Goal: Check status: Check status

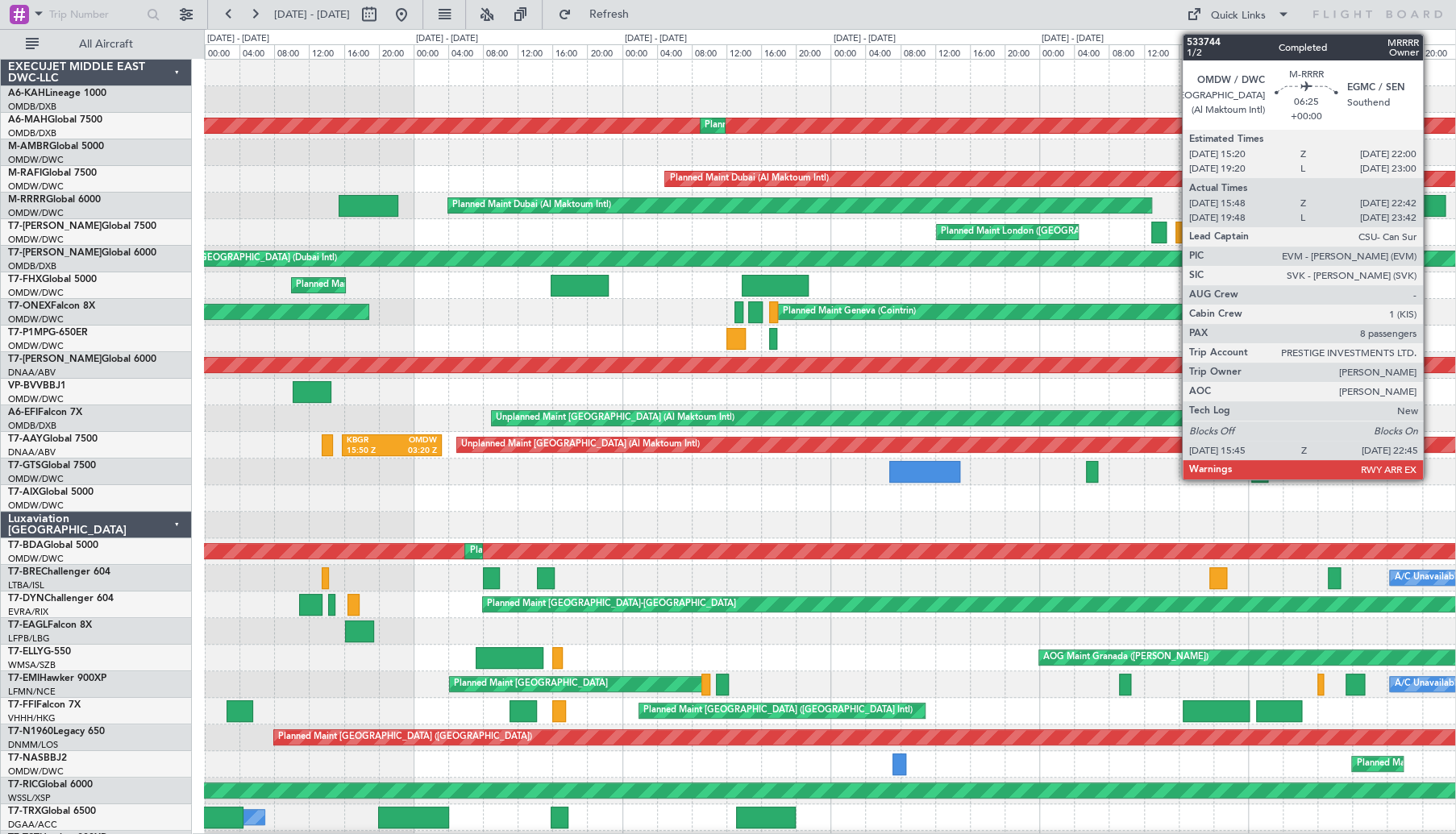
click at [1430, 208] on div at bounding box center [1415, 206] width 62 height 22
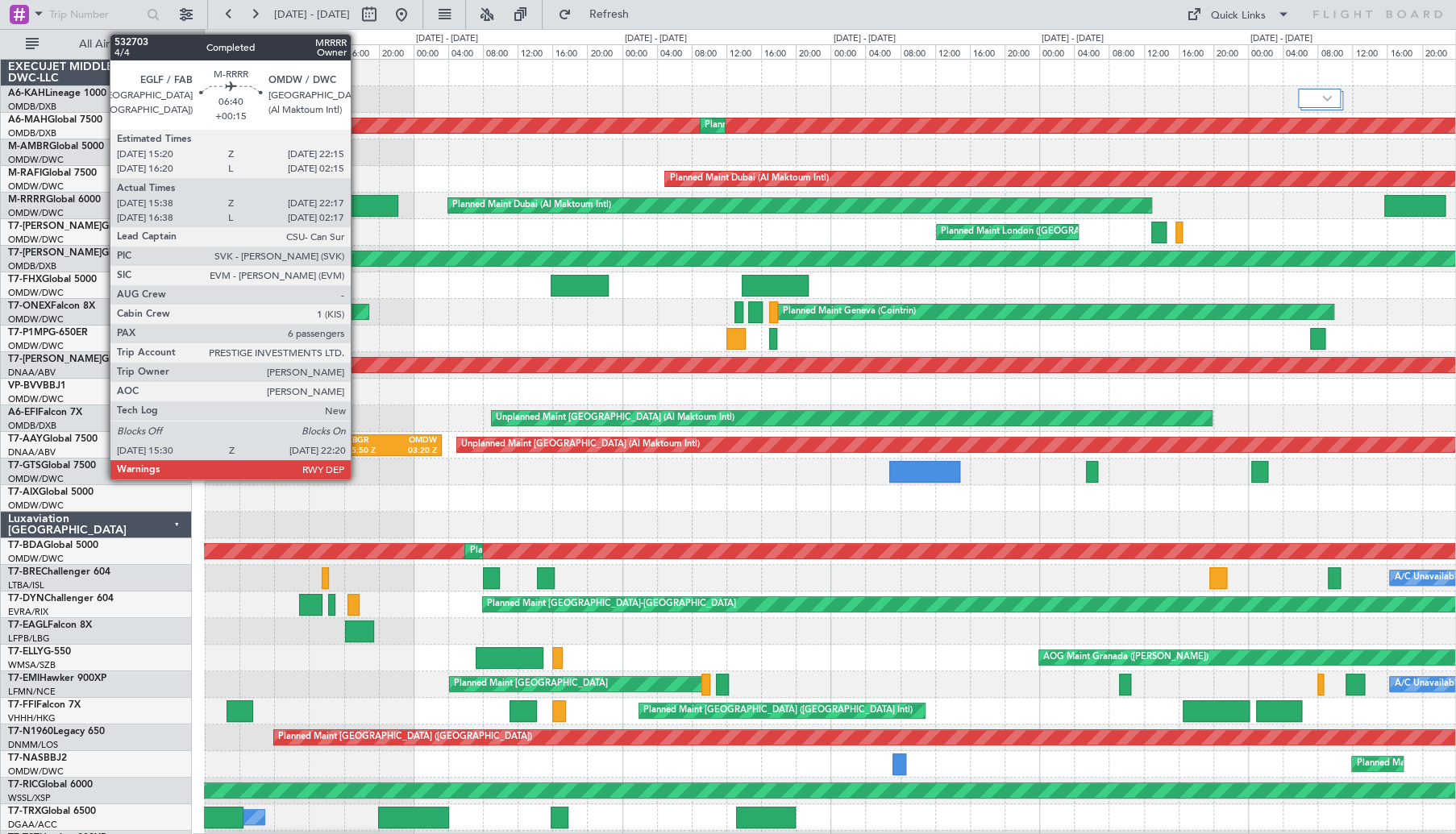
click at [358, 206] on div at bounding box center [368, 206] width 60 height 22
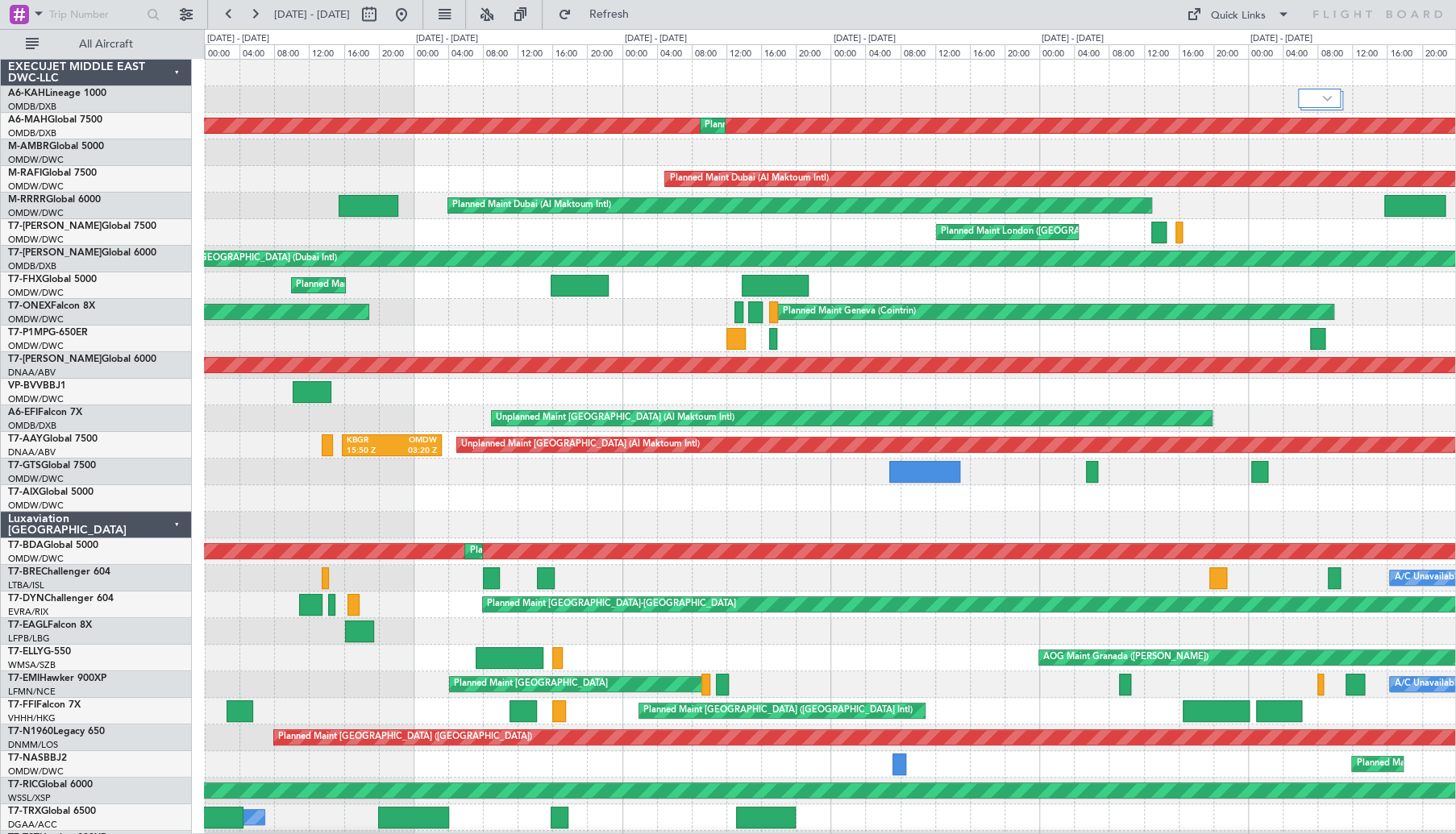
click at [423, 12] on fb-range-datepicker "[DATE] - [DATE]" at bounding box center [315, 15] width 216 height 29
click at [382, 16] on button at bounding box center [369, 15] width 26 height 26
select select "7"
select select "2025"
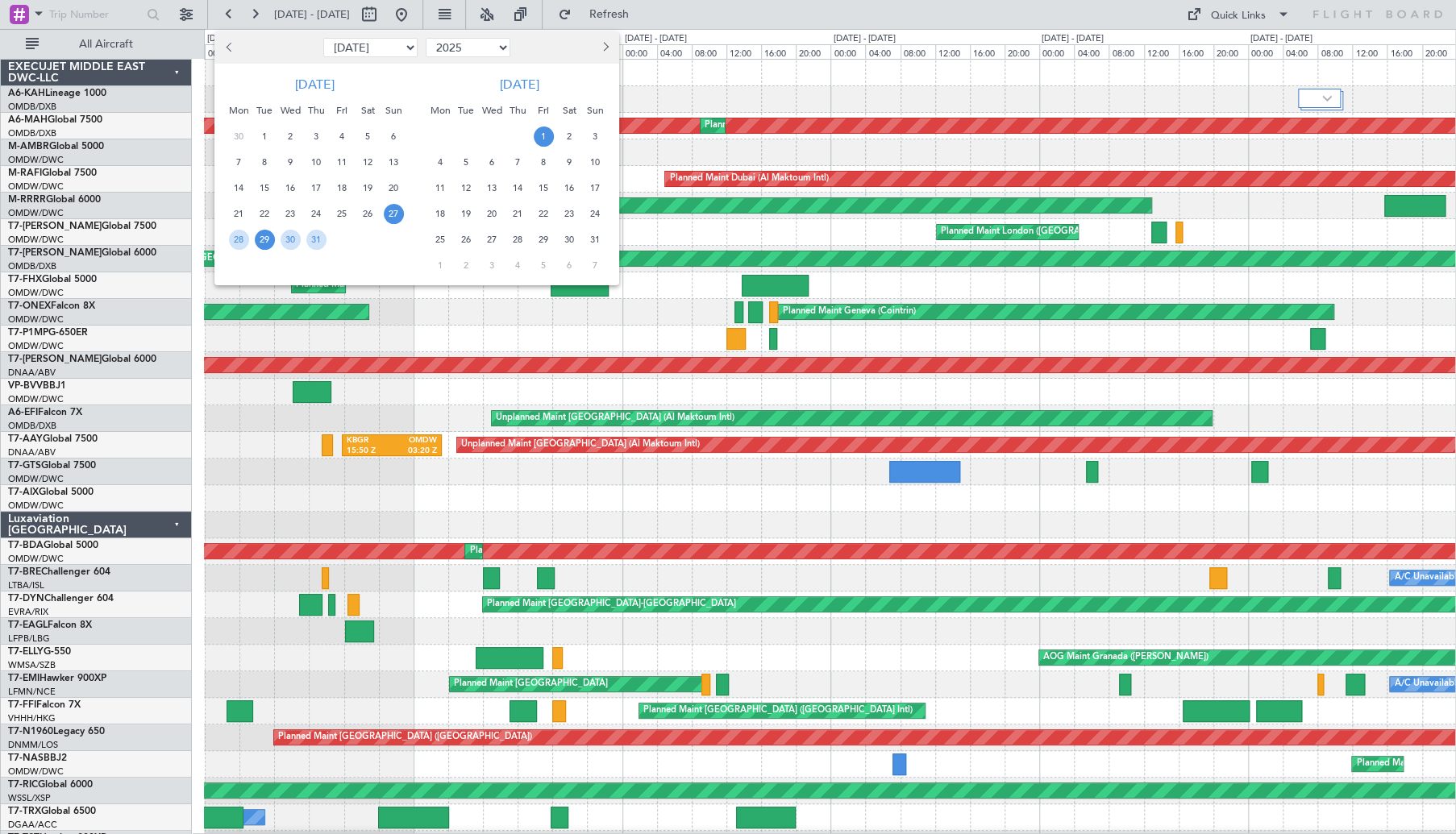
click at [262, 245] on span "29" at bounding box center [265, 239] width 20 height 20
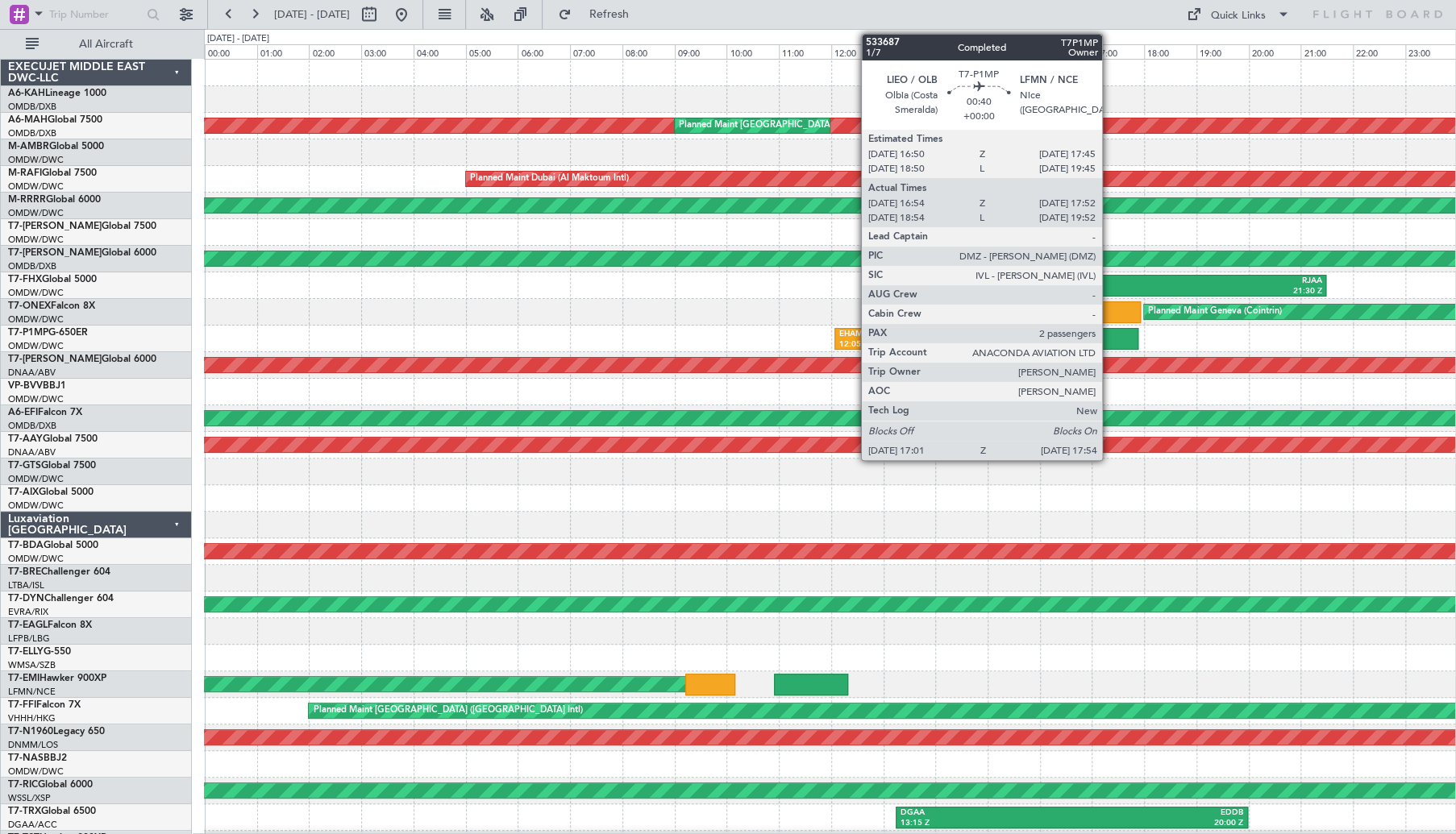
click at [1109, 339] on div at bounding box center [1115, 339] width 47 height 22
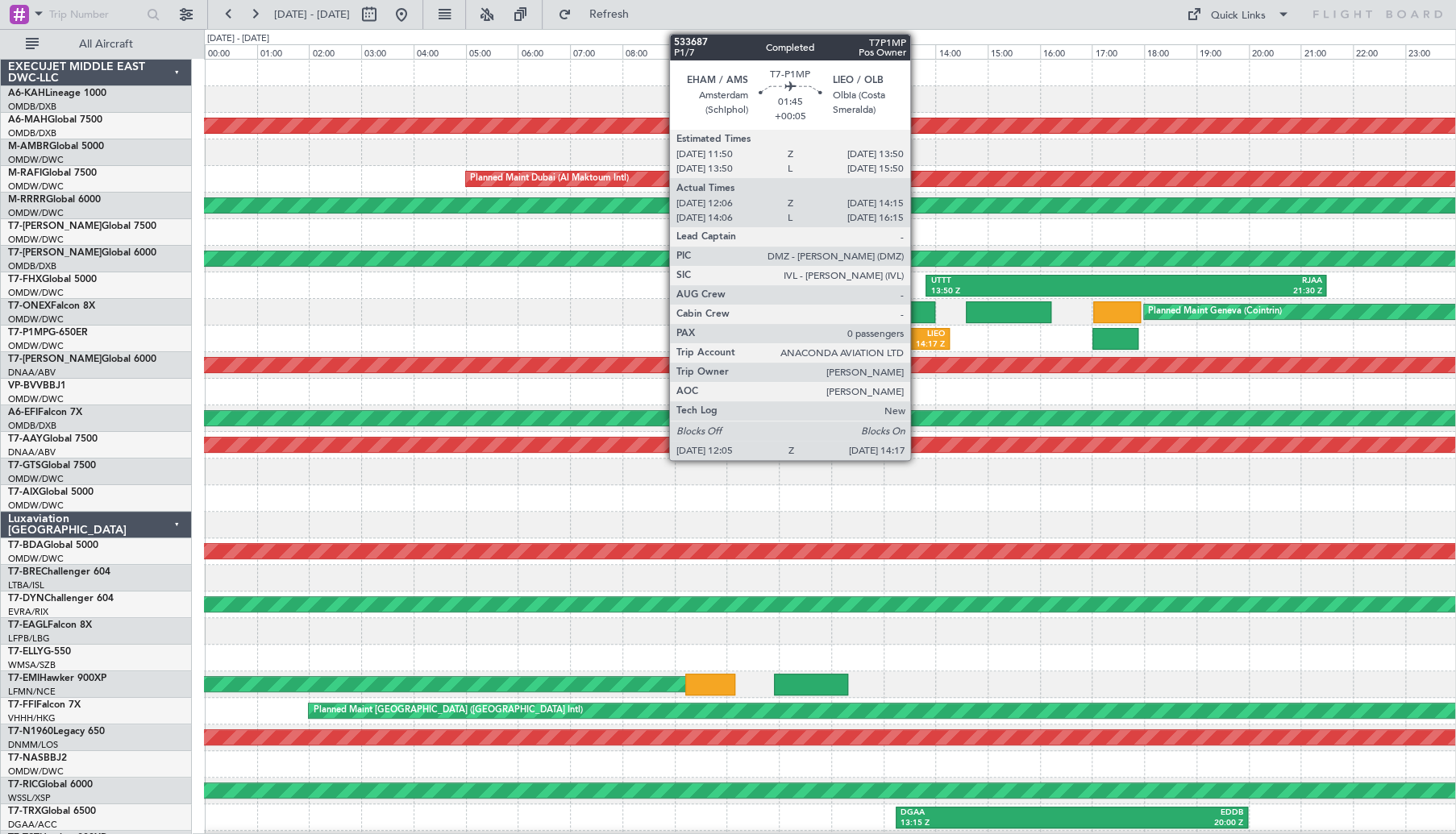
click at [917, 335] on div "LIEO" at bounding box center [918, 334] width 52 height 11
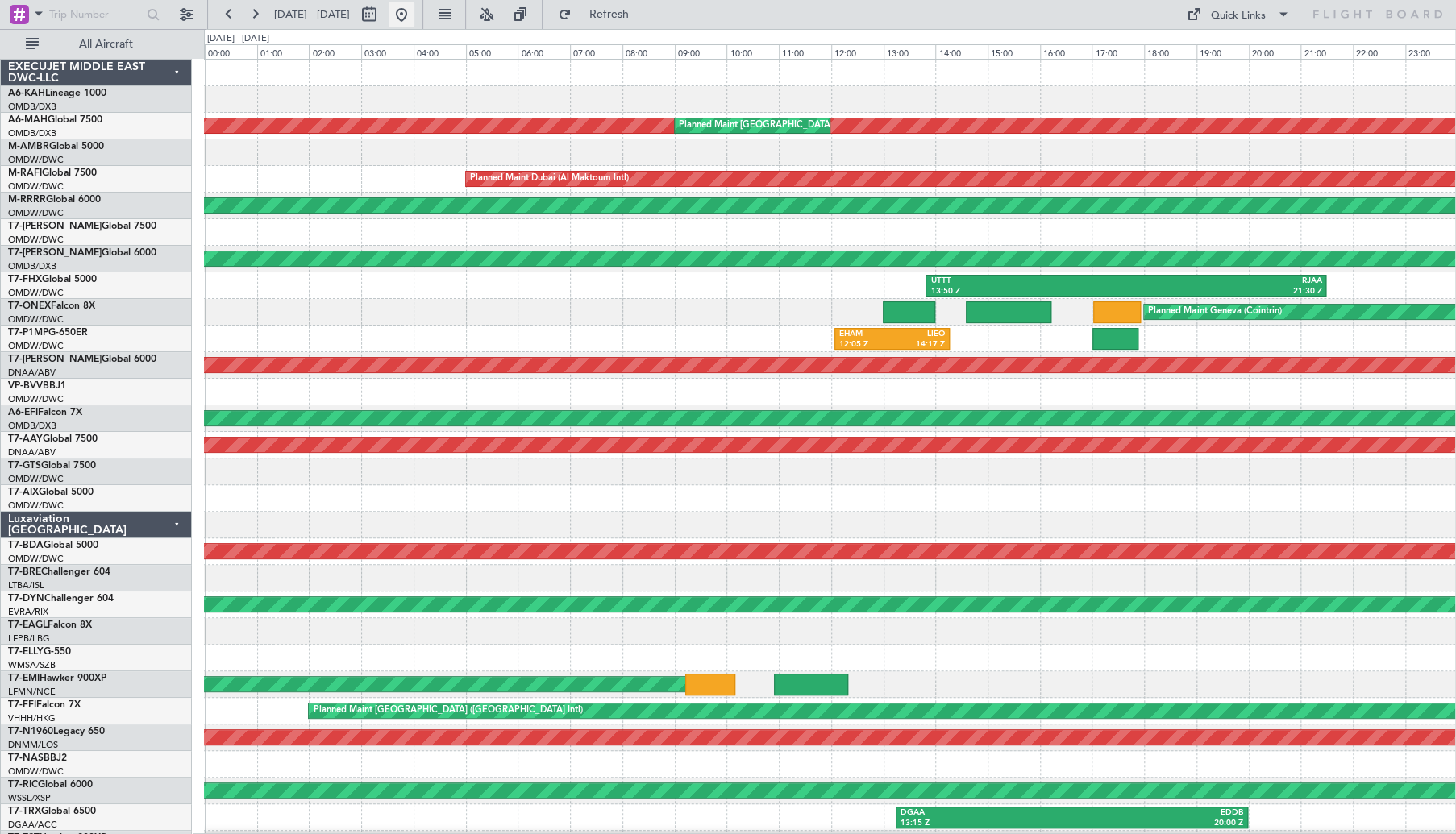
click at [414, 14] on button at bounding box center [401, 15] width 26 height 26
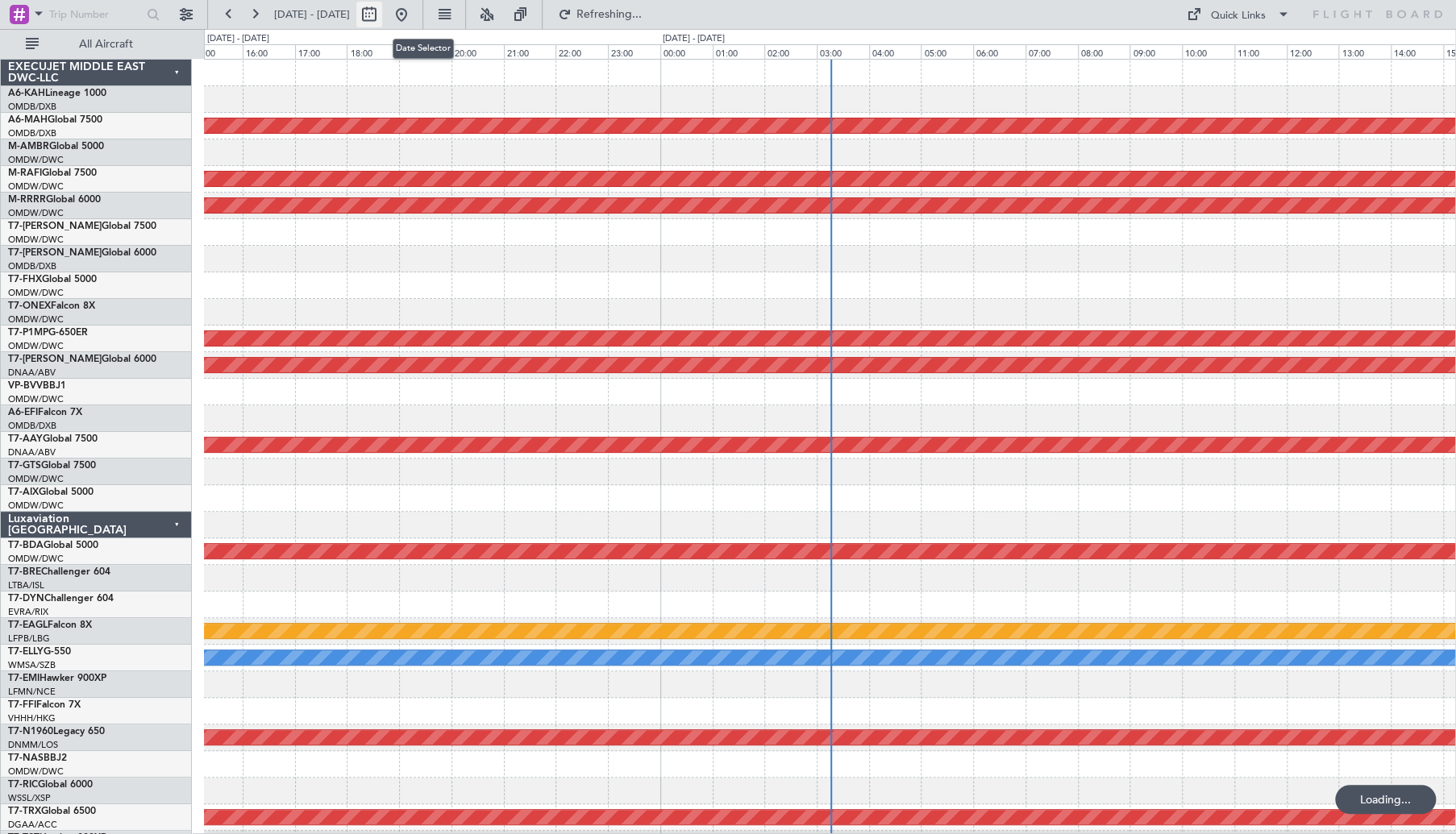
click at [382, 15] on button at bounding box center [369, 15] width 26 height 26
select select "8"
select select "2025"
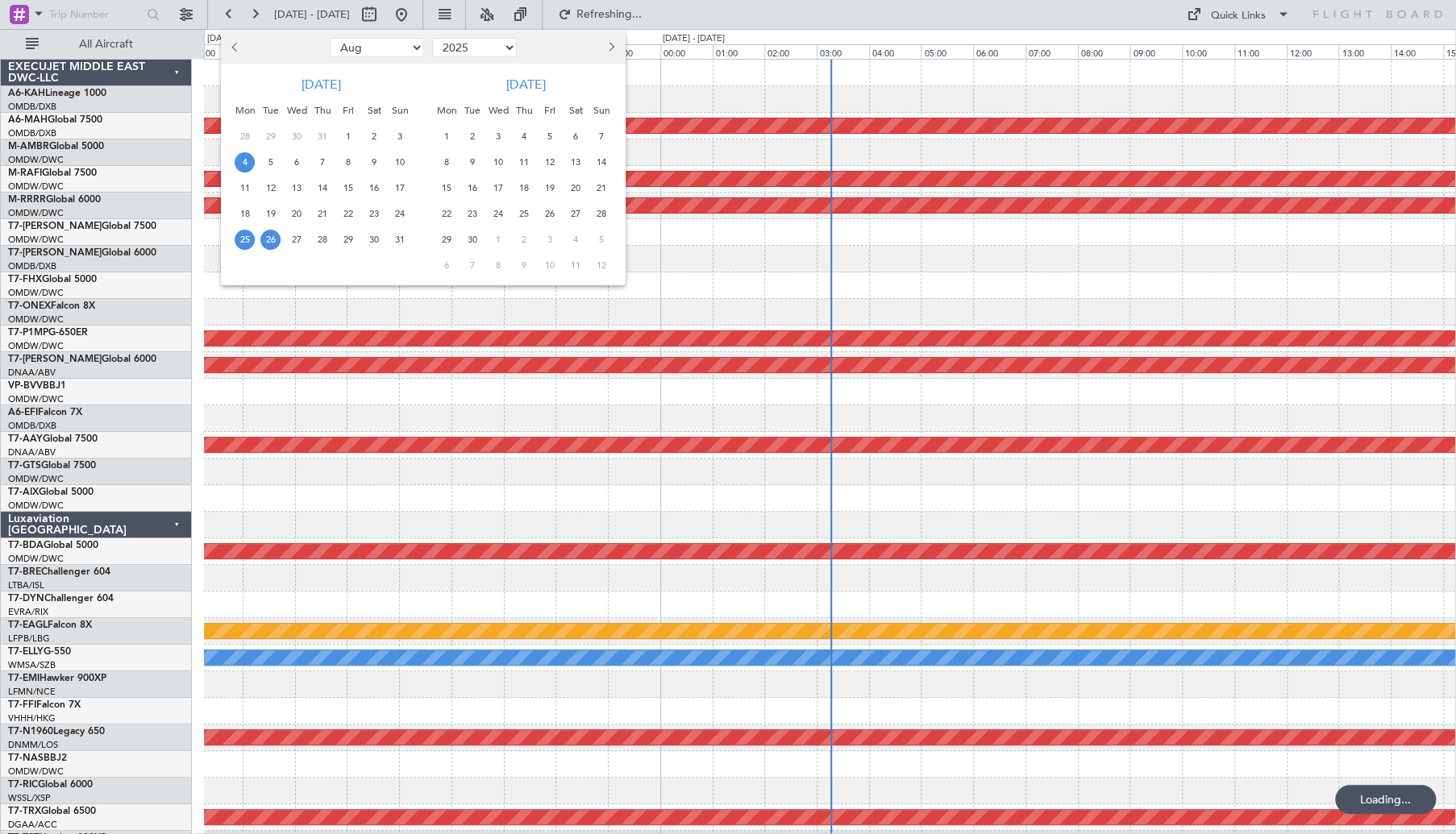
click at [239, 161] on span "4" at bounding box center [245, 162] width 20 height 20
click at [262, 161] on span "5" at bounding box center [271, 162] width 20 height 20
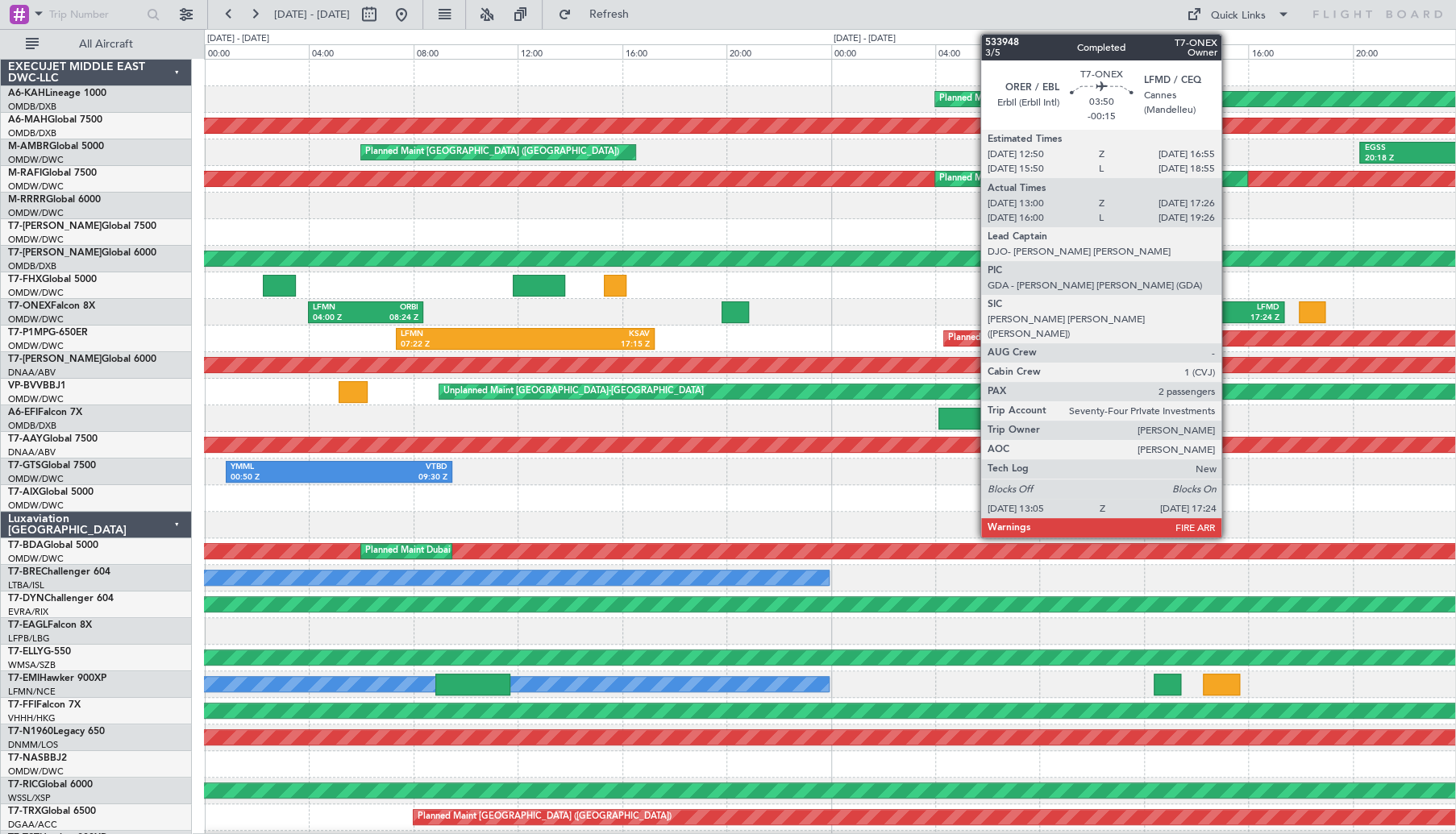
click at [1228, 304] on div "LFMD" at bounding box center [1254, 307] width 51 height 11
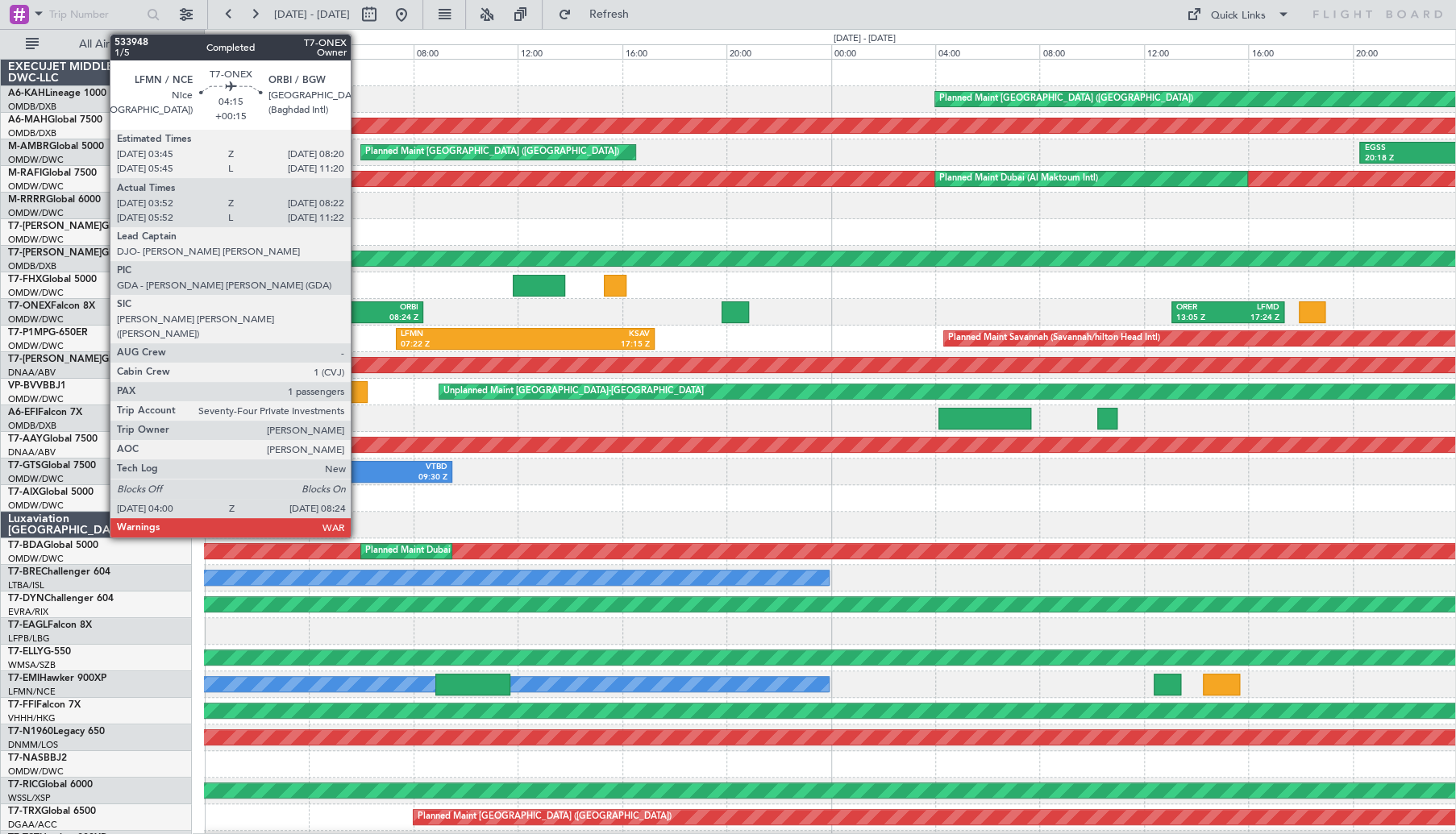
click at [348, 308] on div "LFMN" at bounding box center [339, 307] width 52 height 11
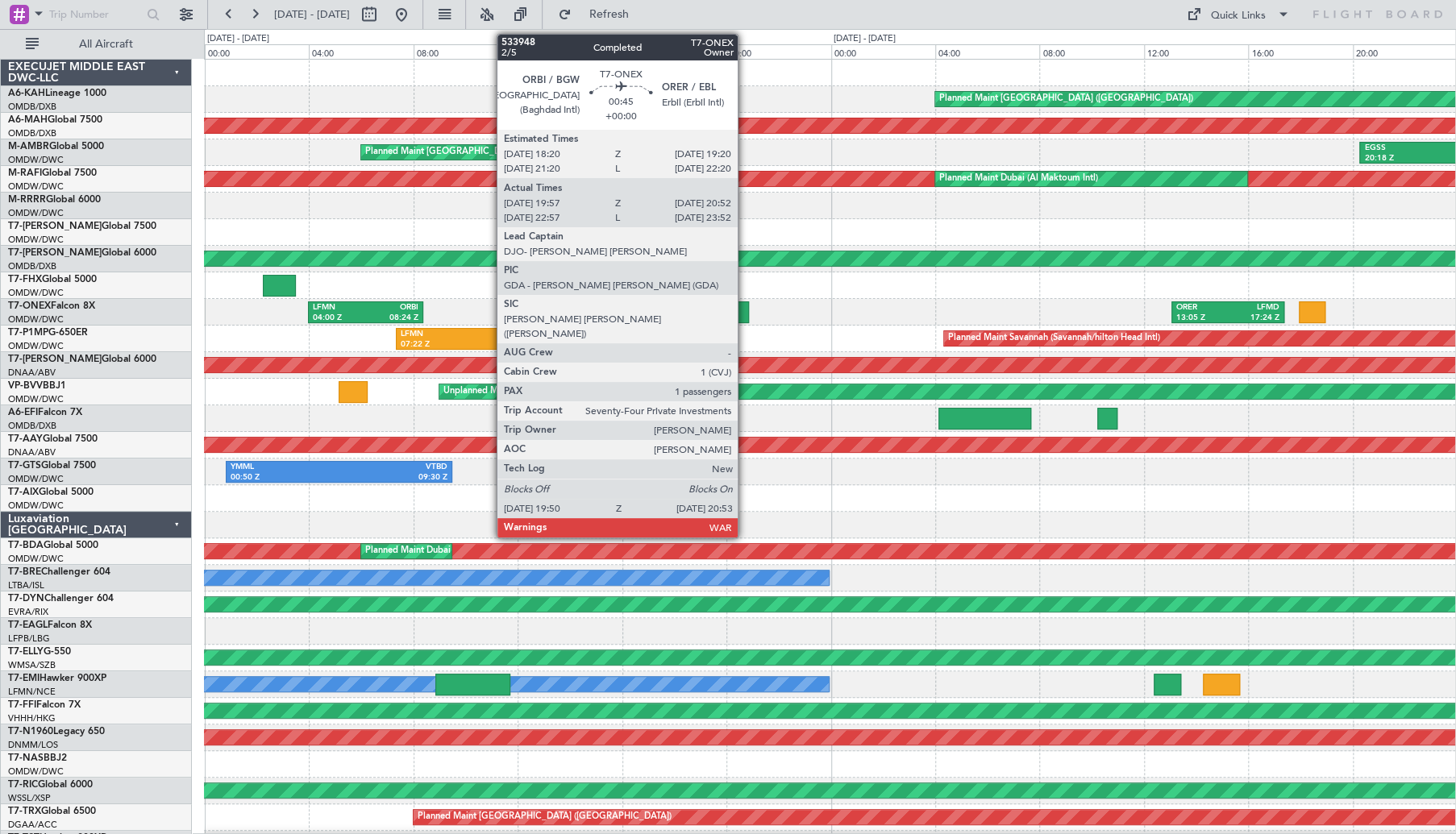
click at [745, 313] on div at bounding box center [735, 312] width 28 height 22
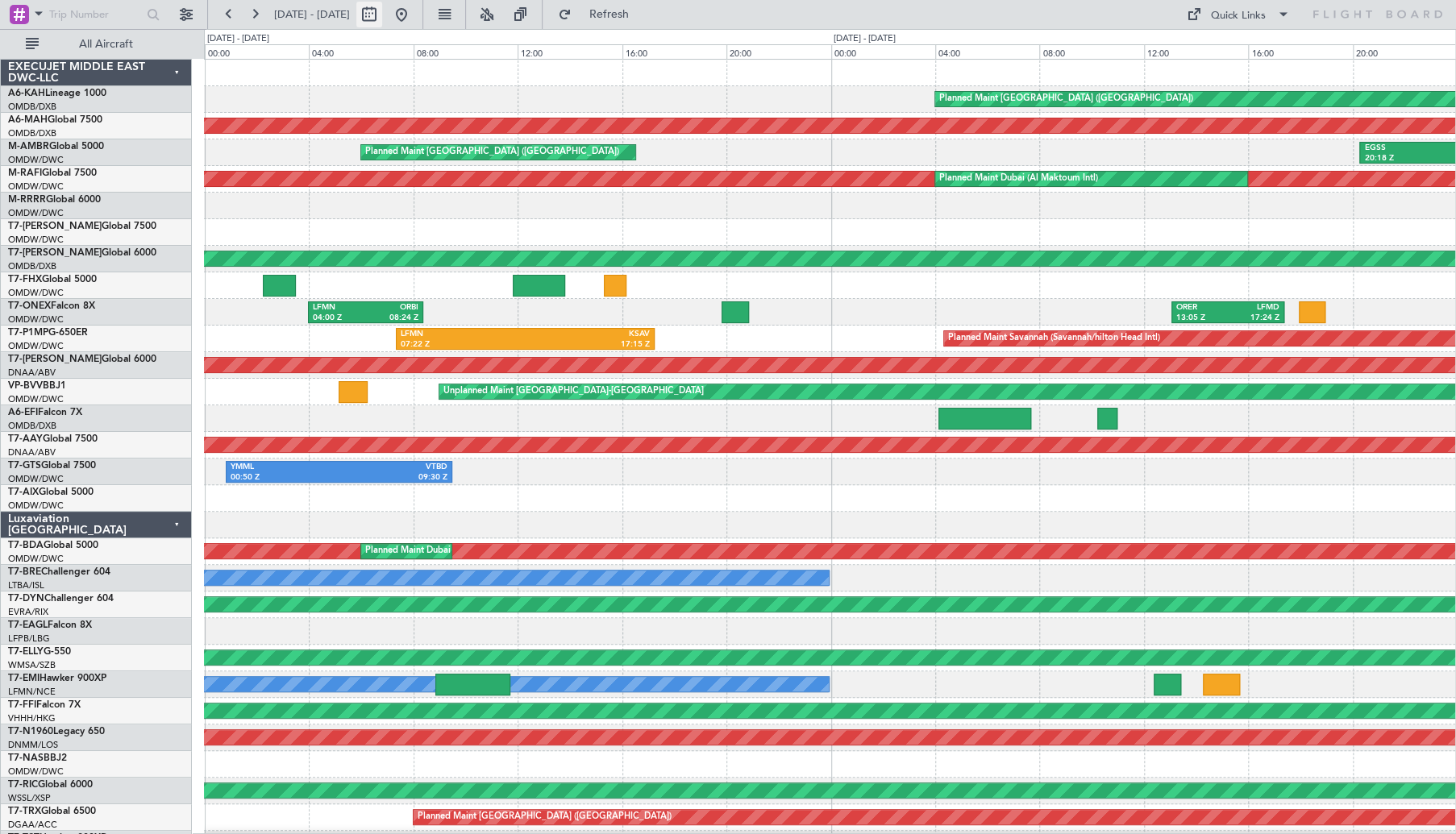
click at [382, 17] on button at bounding box center [369, 15] width 26 height 26
select select "8"
select select "2025"
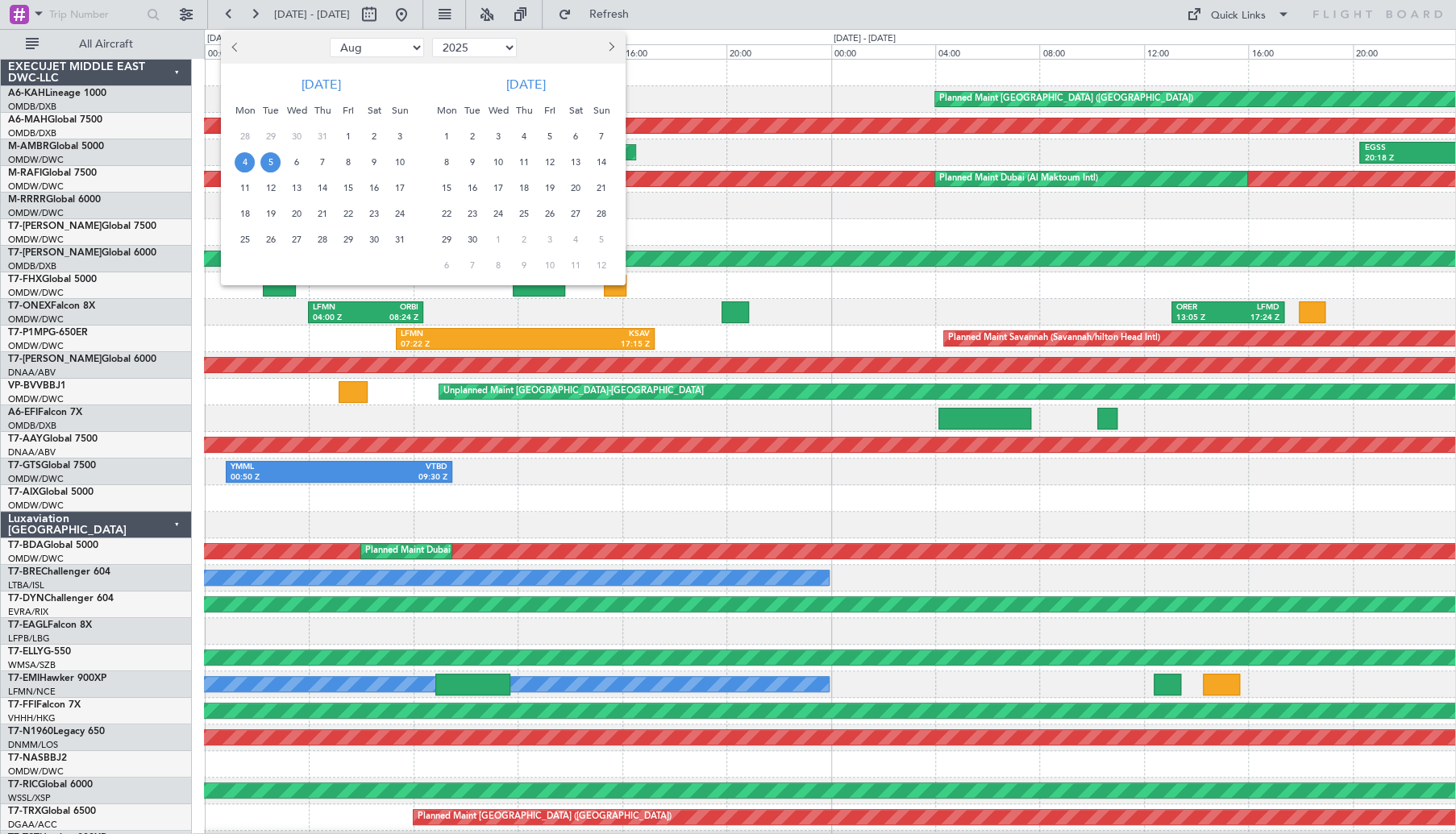
click at [235, 53] on button "Previous month" at bounding box center [236, 48] width 17 height 26
click at [477, 163] on span "5" at bounding box center [472, 162] width 20 height 20
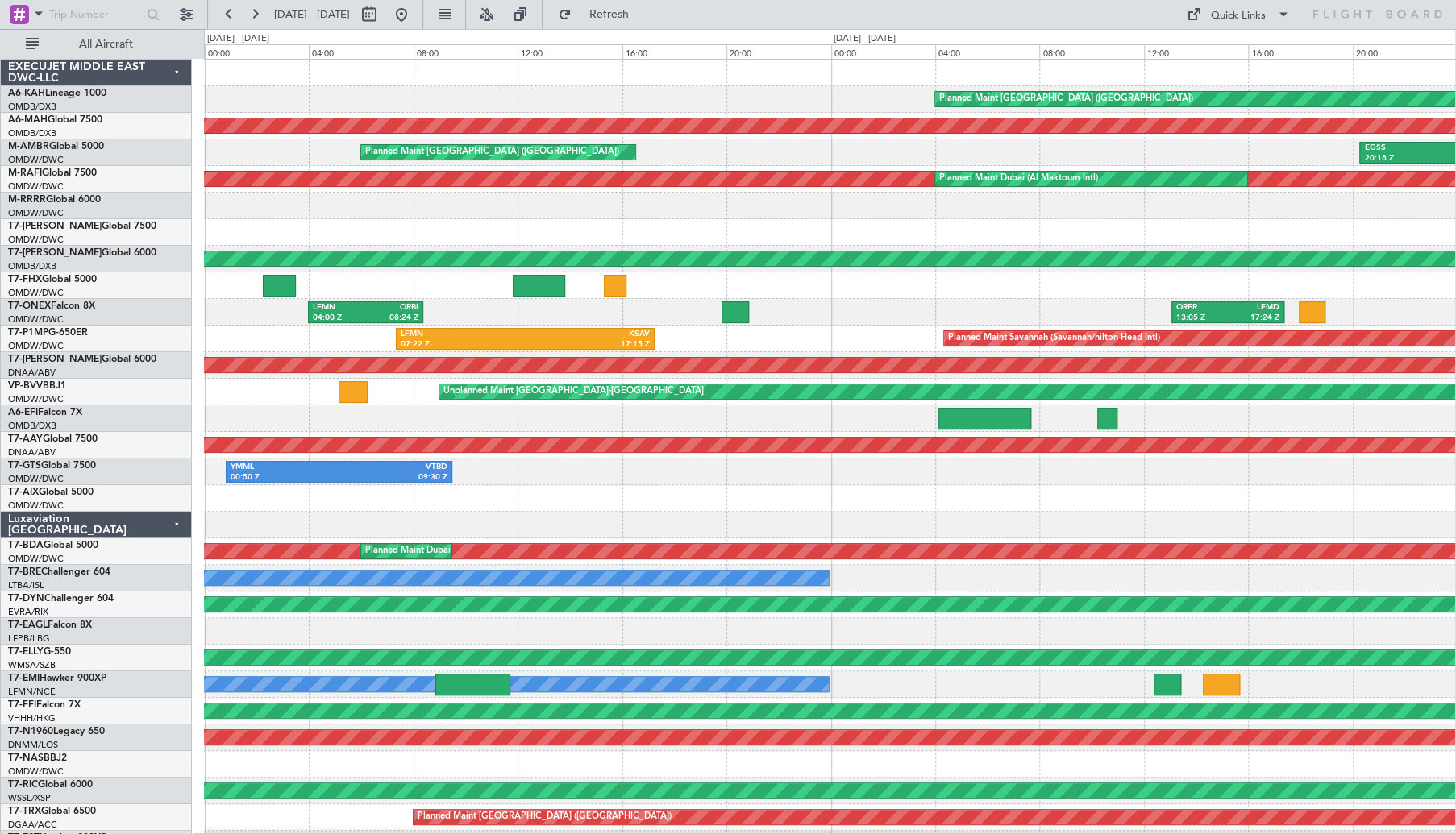
select select "8"
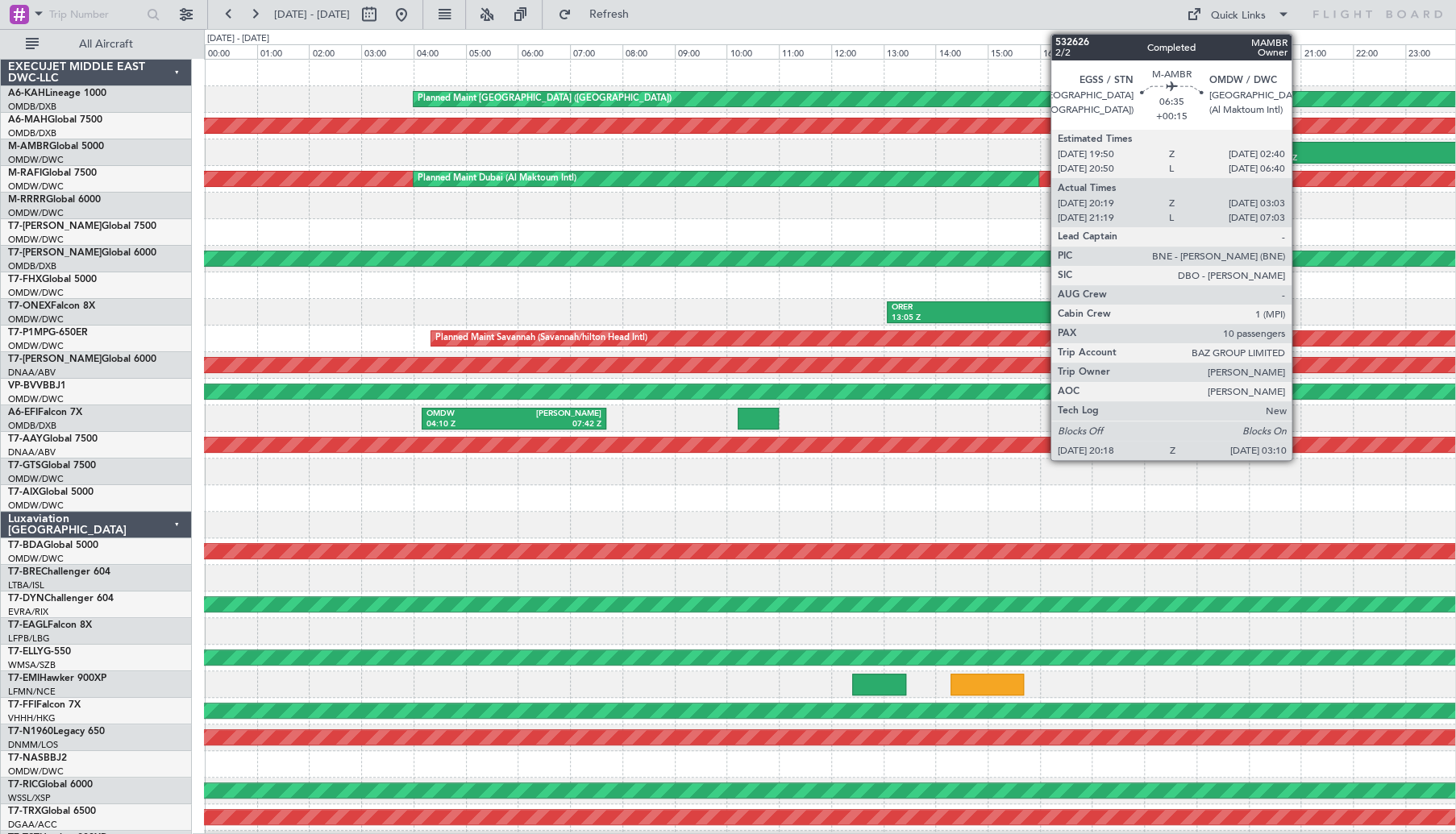
click at [1322, 149] on div "EGSS" at bounding box center [1355, 148] width 174 height 11
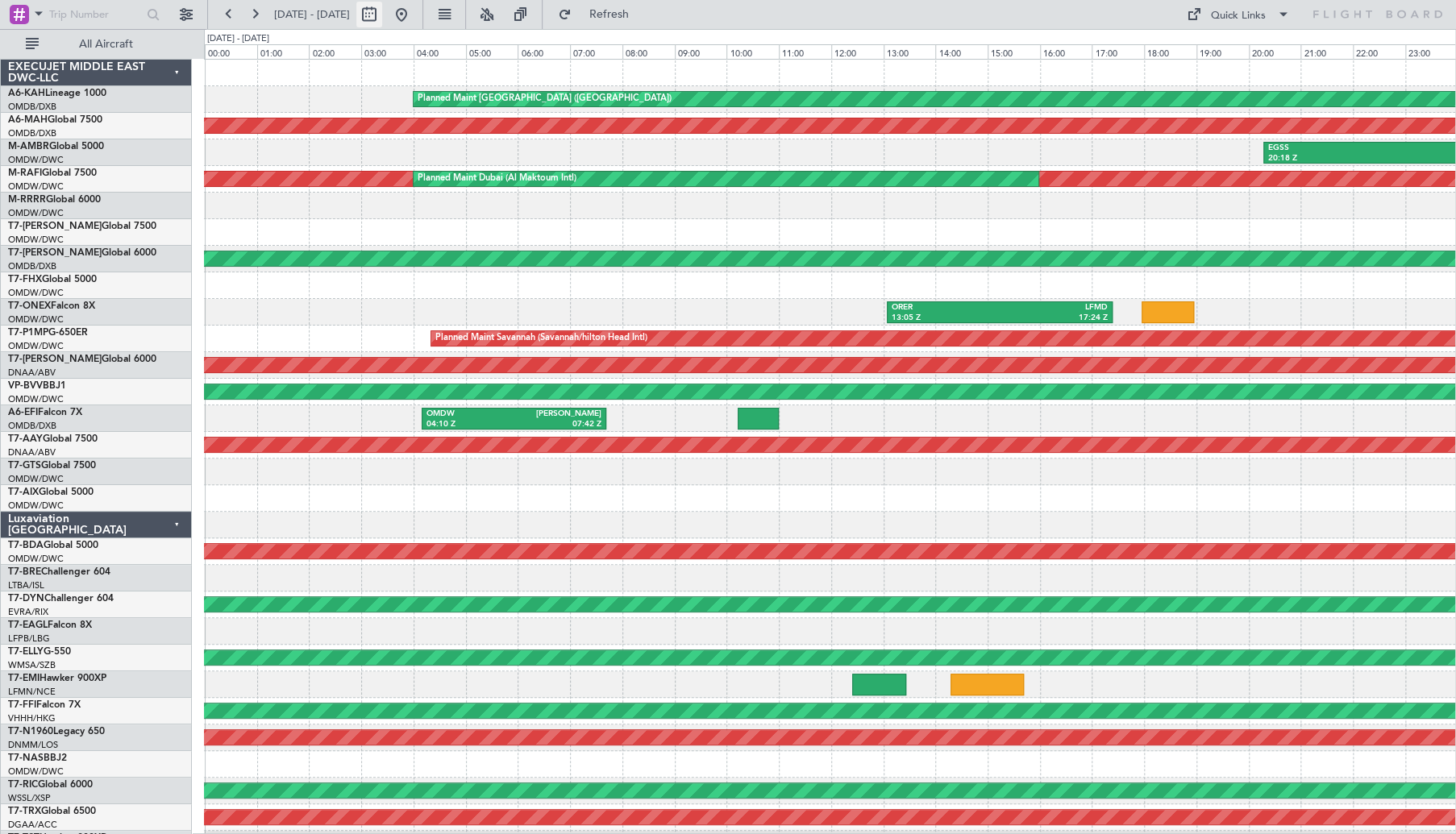
click at [382, 5] on button at bounding box center [369, 15] width 26 height 26
select select "8"
select select "2025"
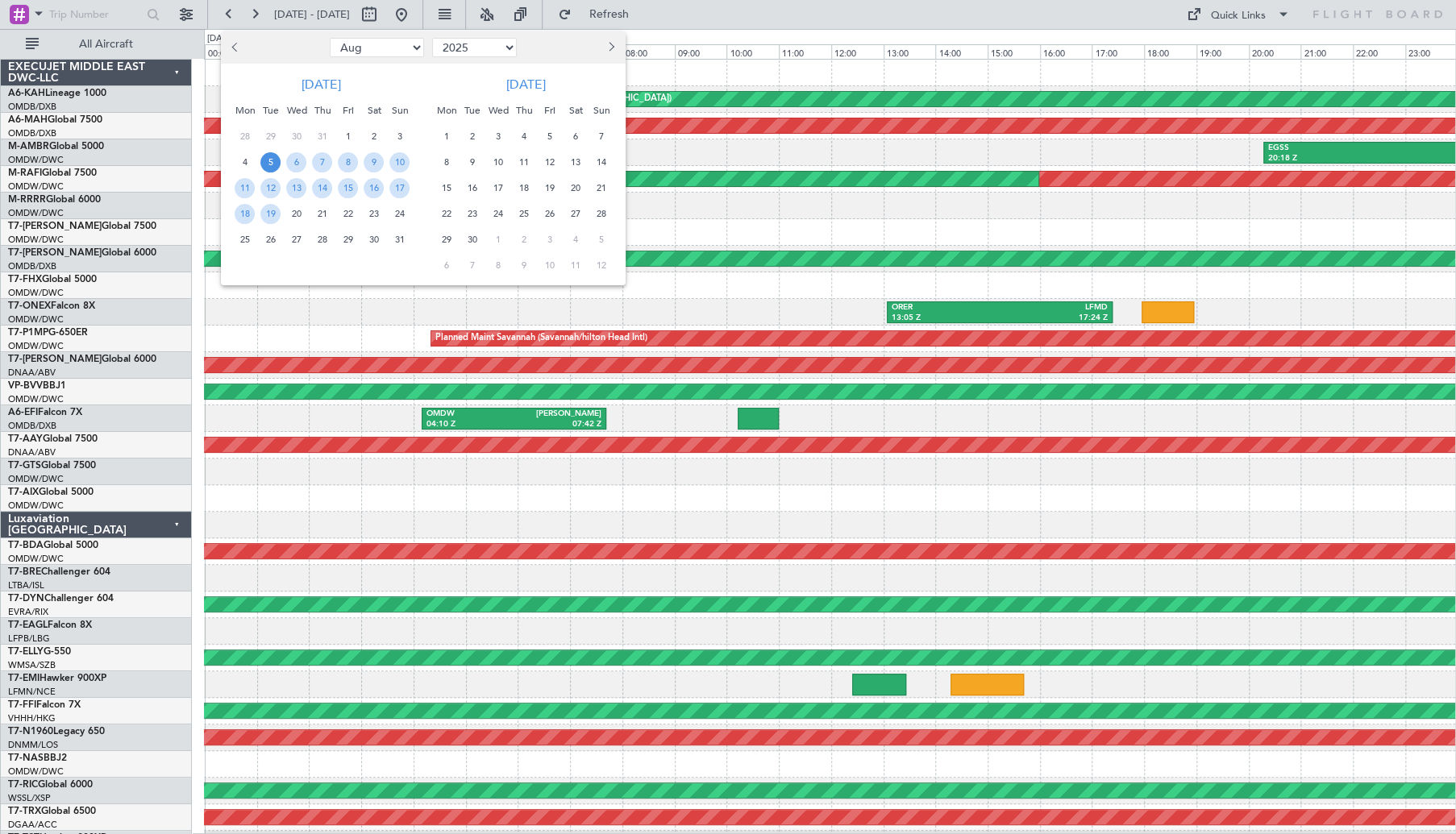
click at [239, 44] on span "Previous month" at bounding box center [236, 47] width 10 height 10
select select "7"
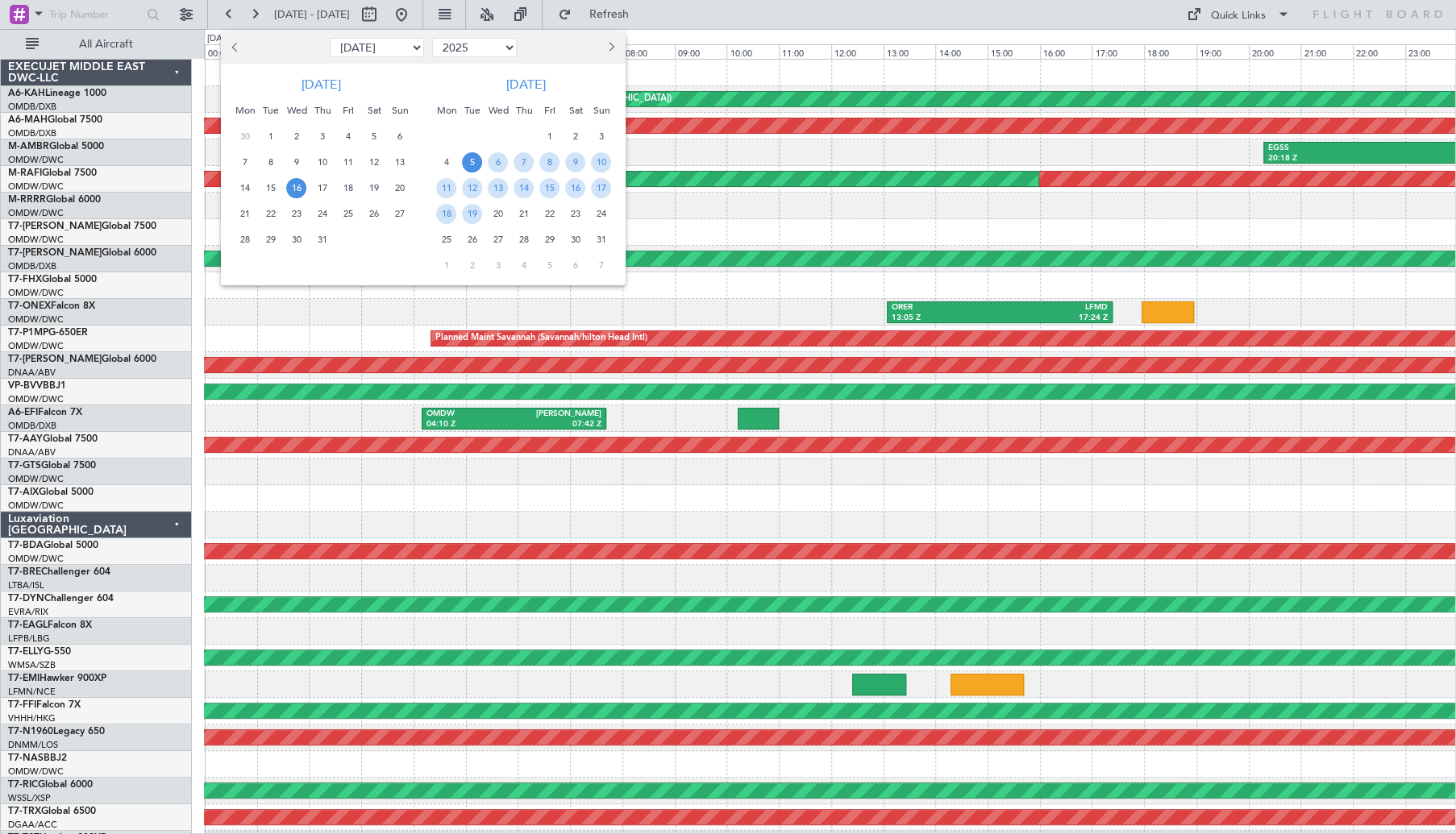
click at [299, 189] on span "16" at bounding box center [297, 188] width 20 height 20
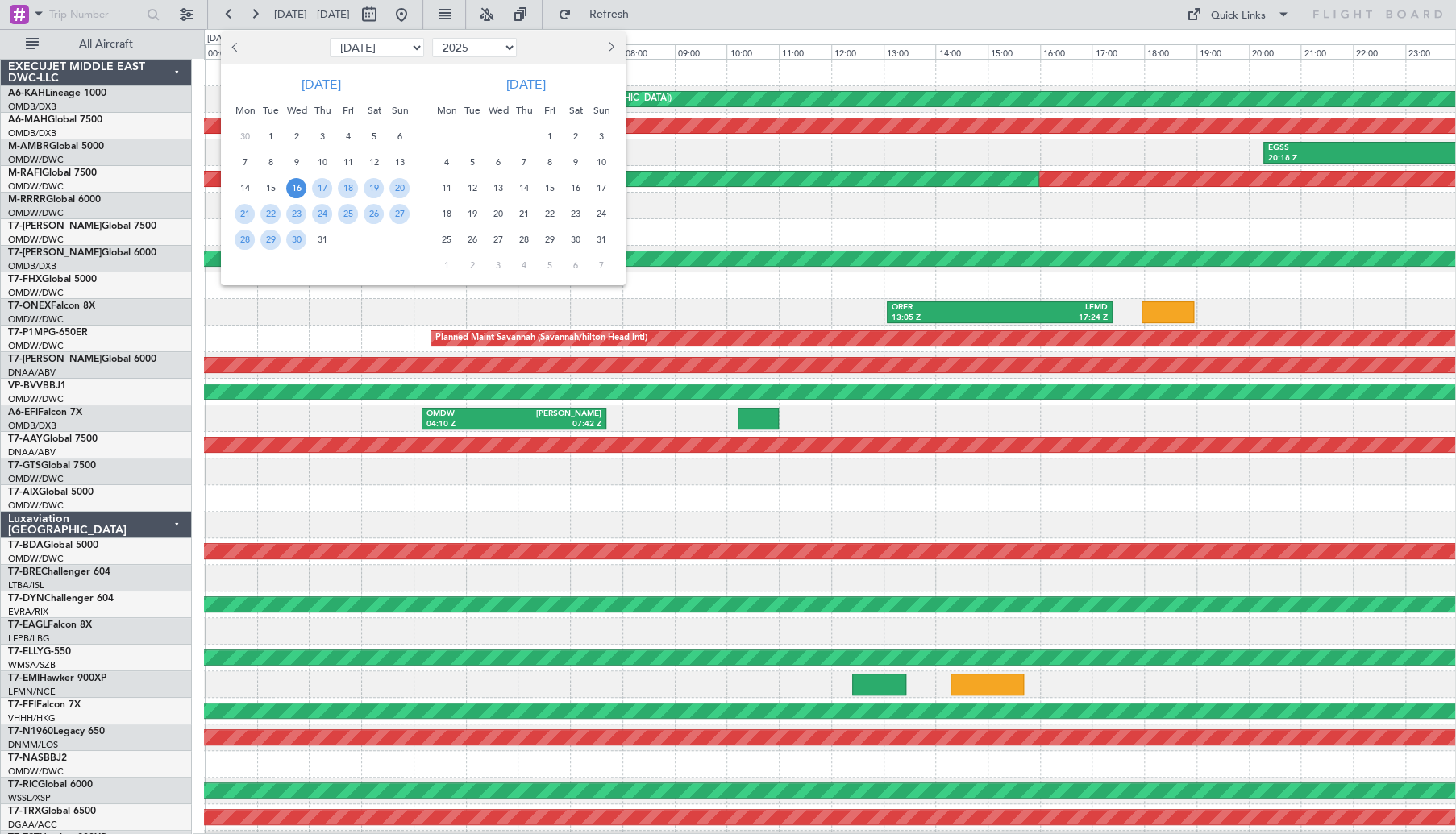
click at [299, 189] on span "16" at bounding box center [297, 188] width 20 height 20
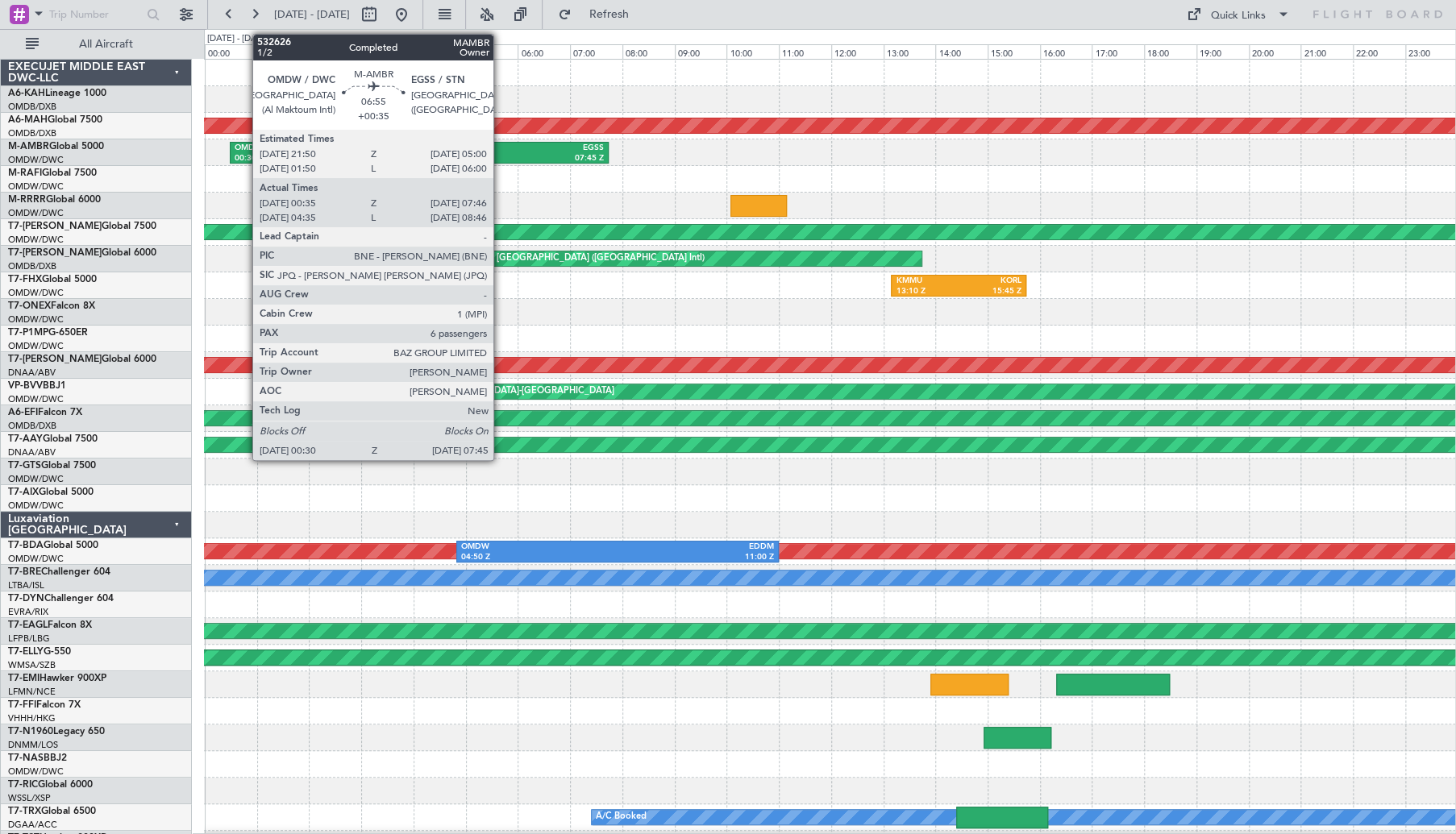
click at [500, 148] on div "EGSS" at bounding box center [511, 148] width 185 height 11
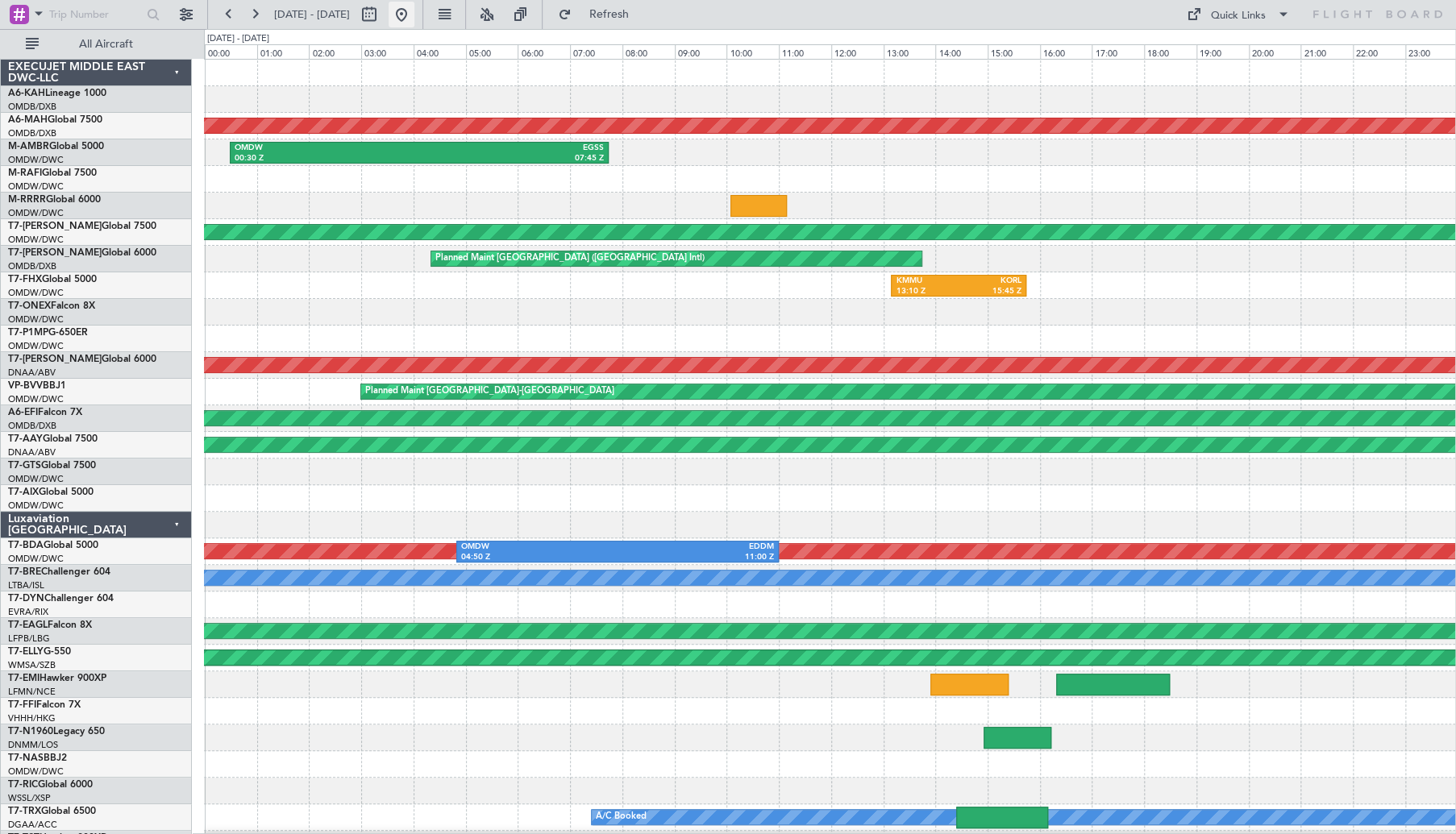
click at [414, 16] on button at bounding box center [401, 15] width 26 height 26
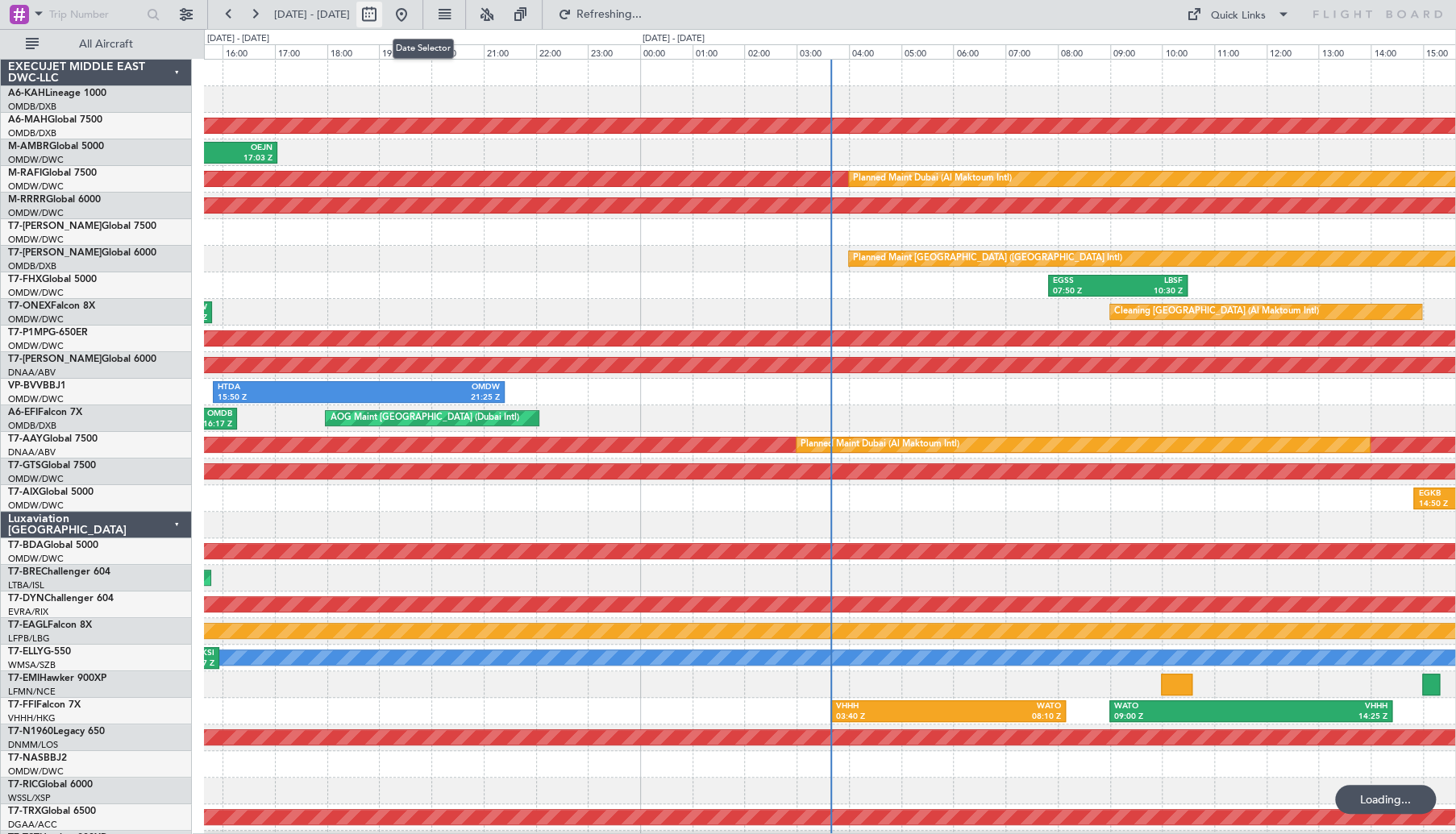
click at [382, 16] on button at bounding box center [369, 15] width 26 height 26
select select "8"
select select "2025"
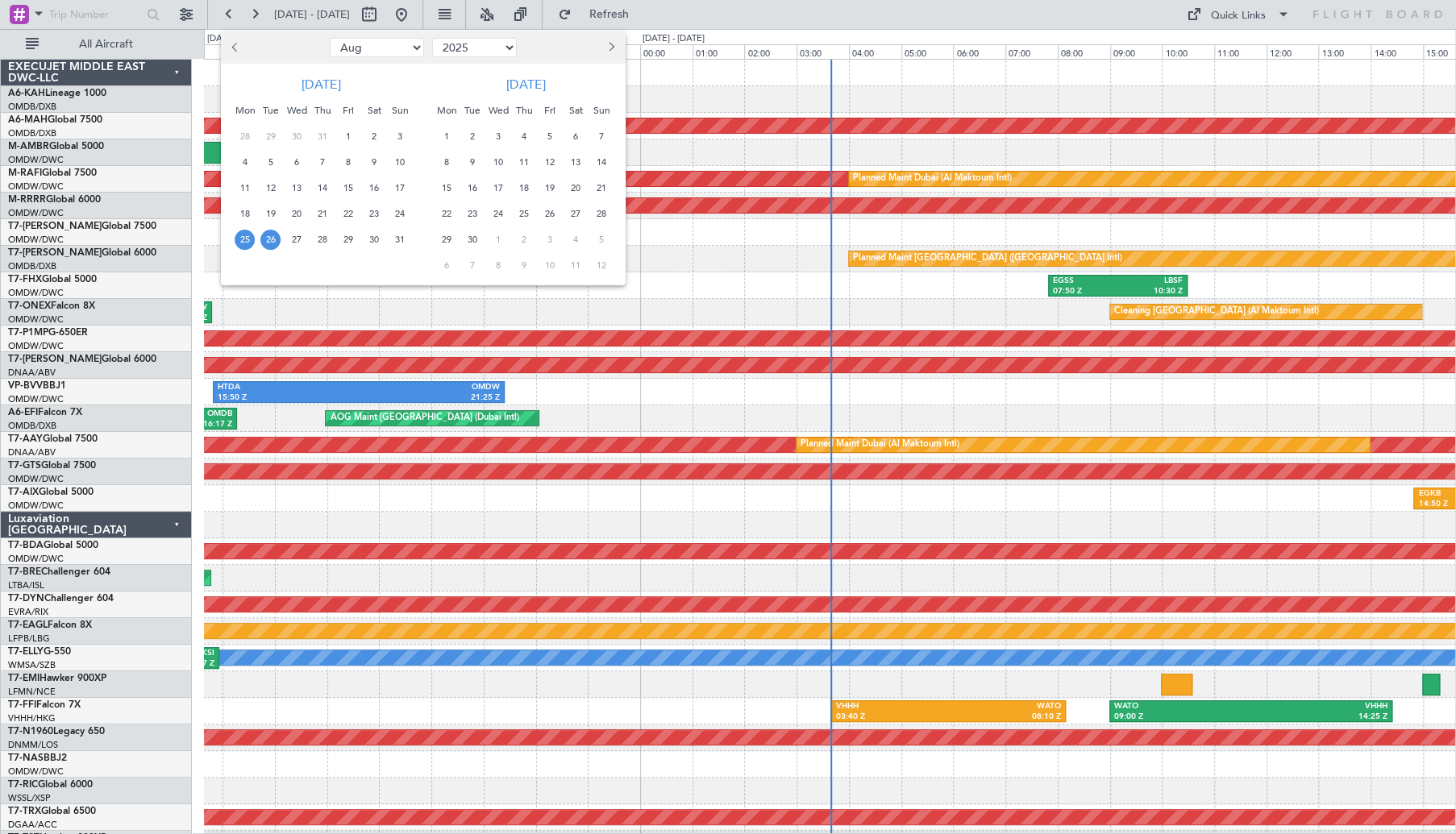
click at [374, 137] on span "2" at bounding box center [374, 137] width 20 height 20
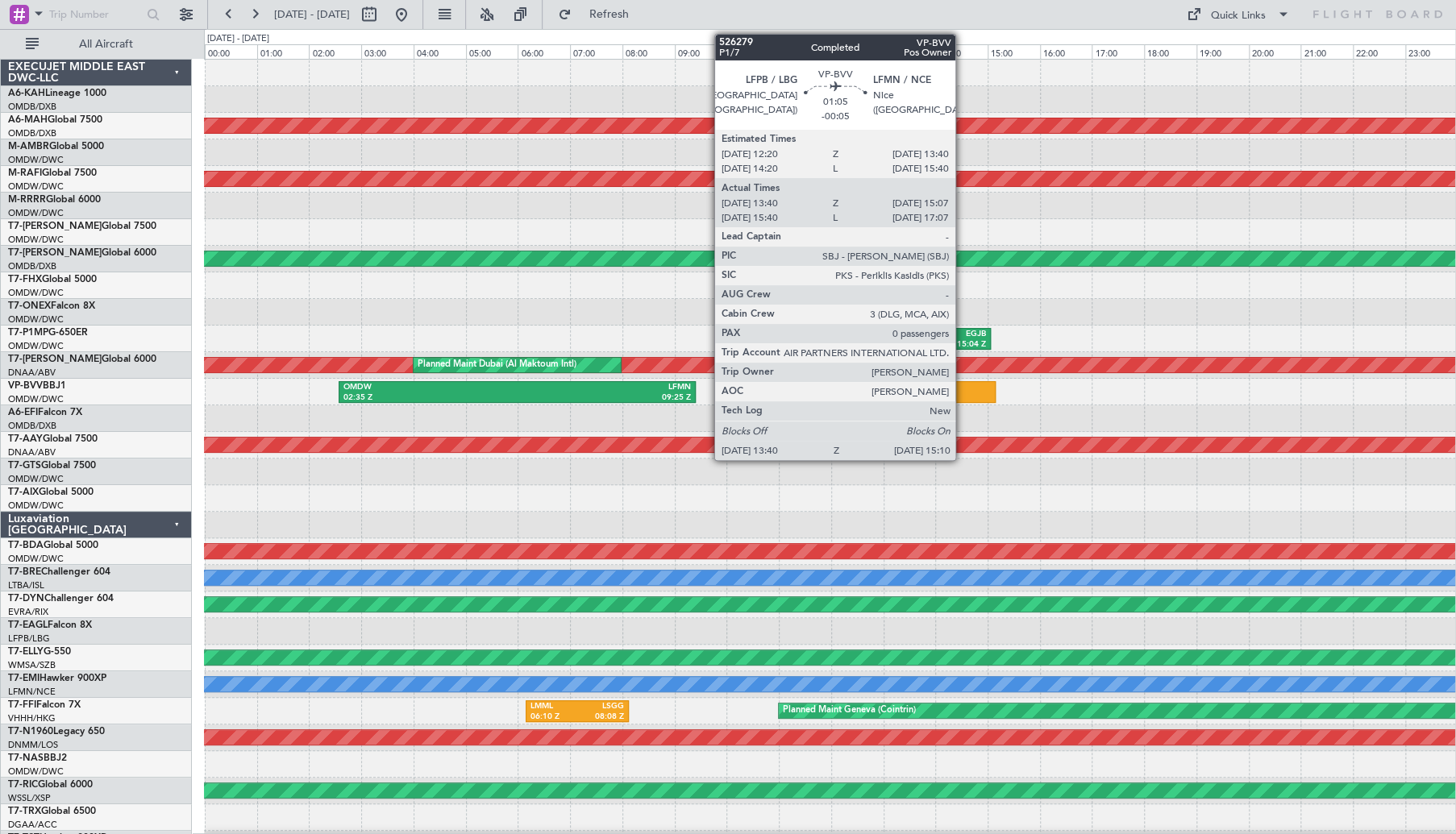
click at [960, 392] on div at bounding box center [957, 392] width 79 height 22
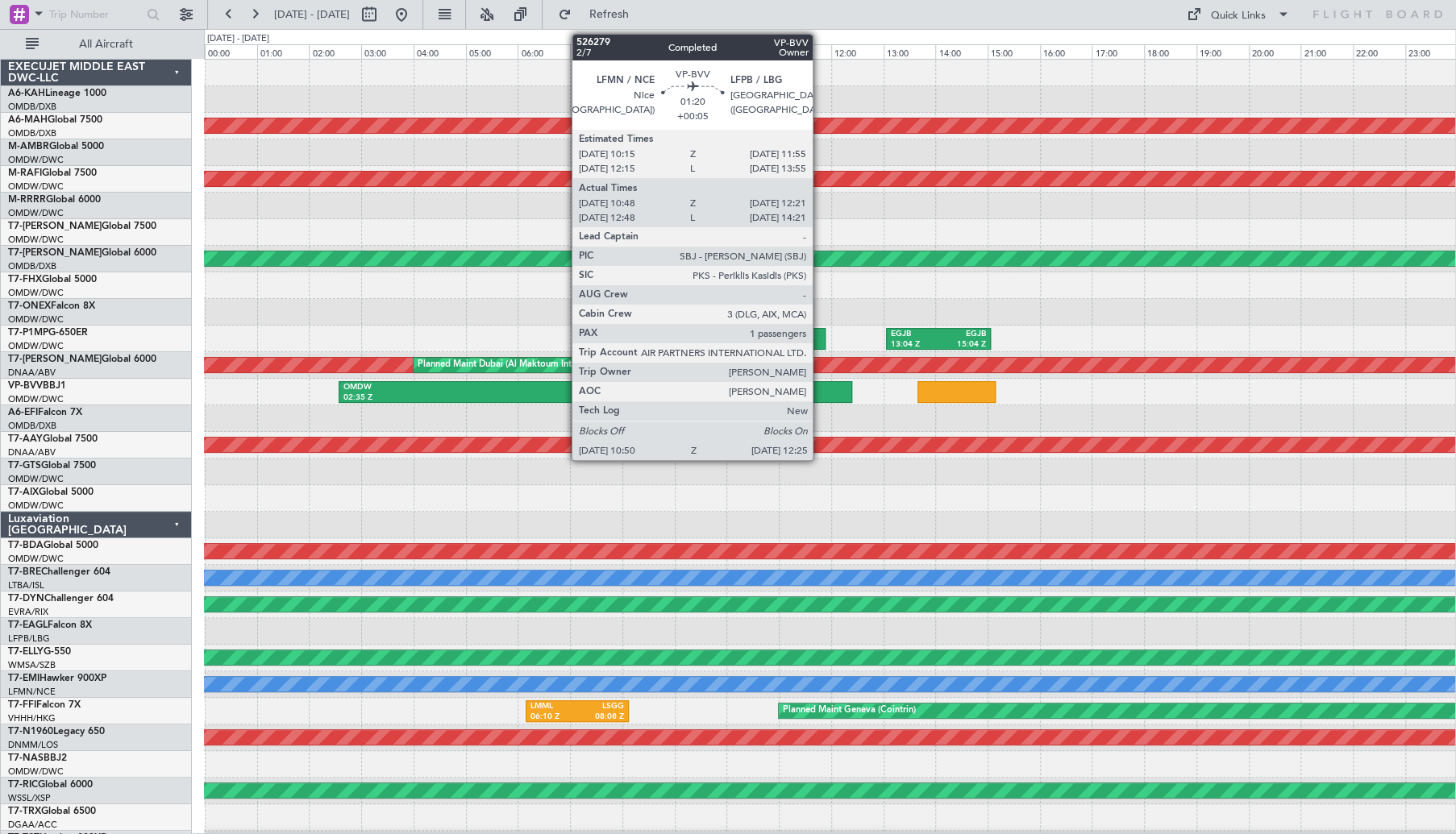
click at [820, 389] on div at bounding box center [811, 392] width 83 height 22
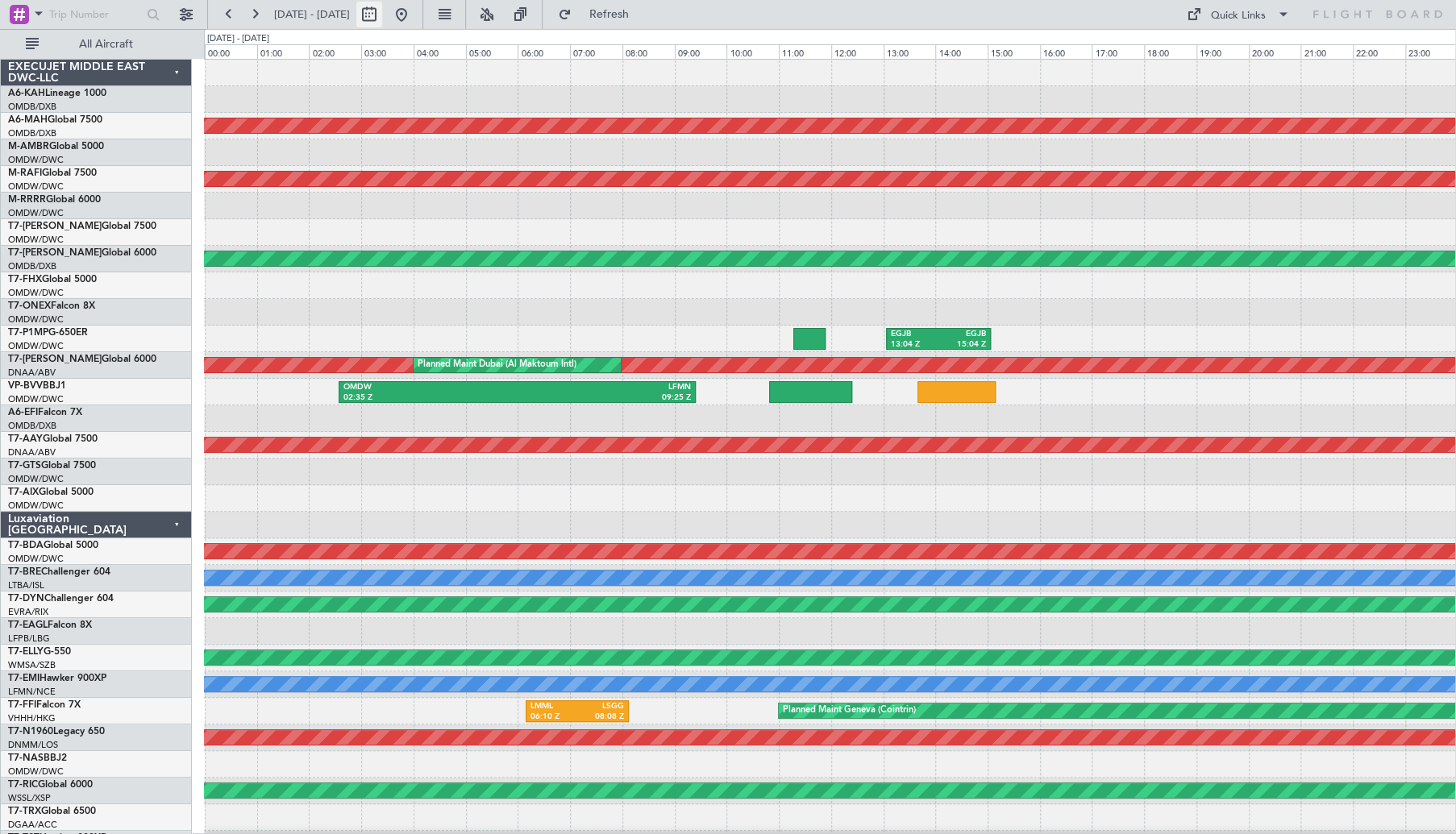
click at [382, 20] on button at bounding box center [369, 15] width 26 height 26
select select "8"
select select "2025"
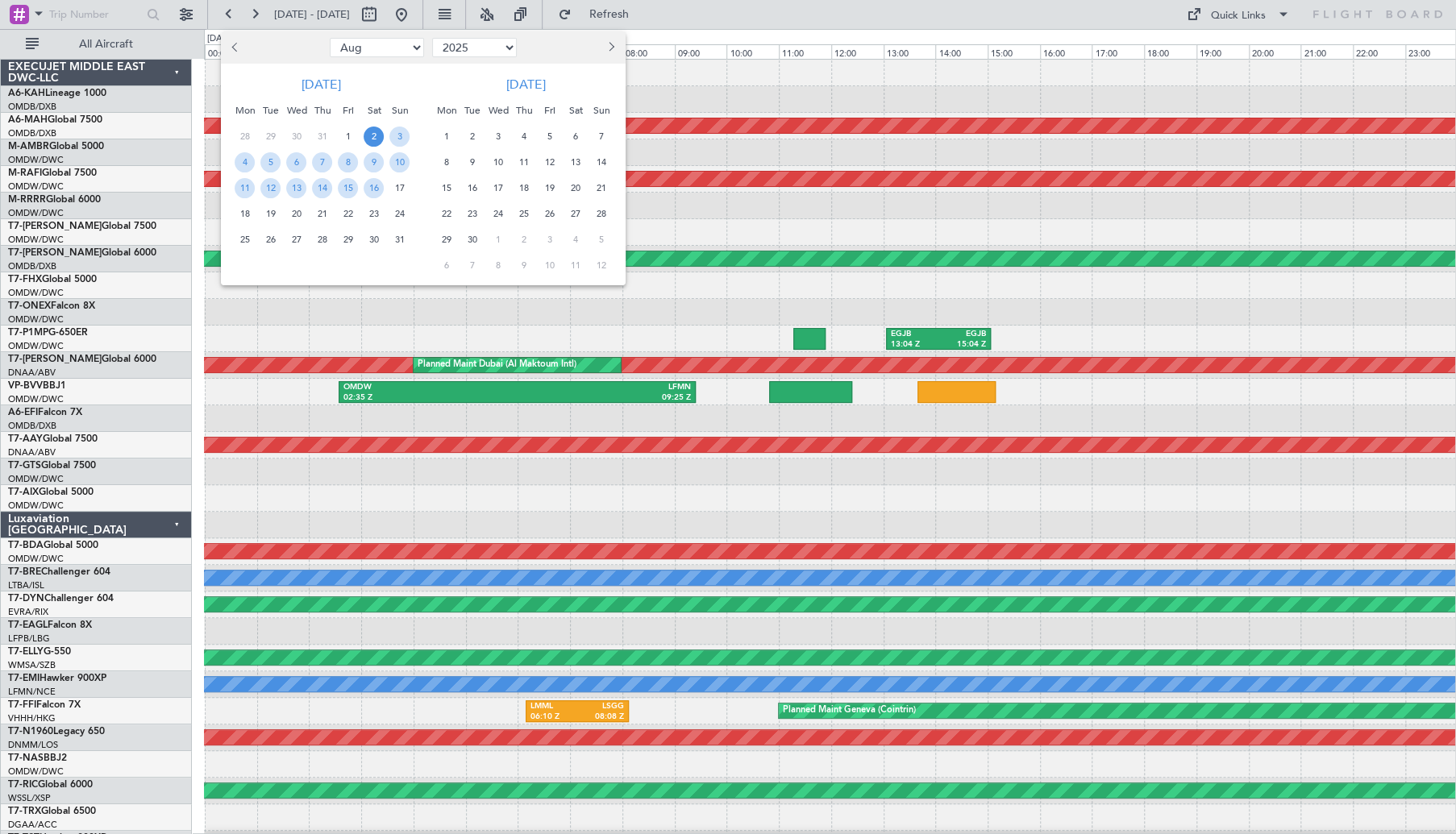
click at [246, 47] on div at bounding box center [274, 48] width 105 height 26
click at [241, 48] on span "Previous month" at bounding box center [236, 47] width 10 height 10
select select "7"
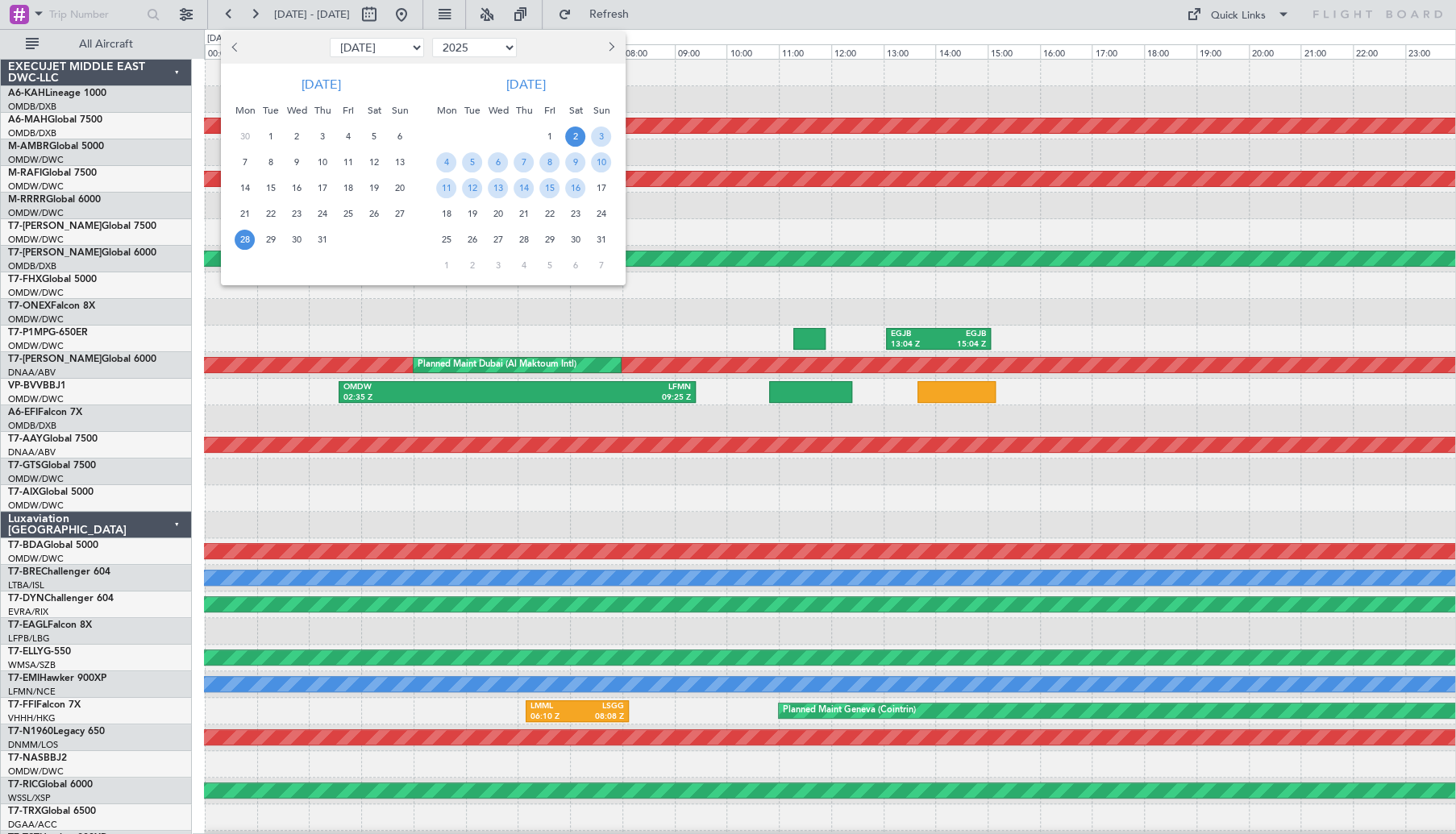
click at [246, 241] on span "28" at bounding box center [245, 239] width 20 height 20
click at [269, 241] on span "29" at bounding box center [271, 239] width 20 height 20
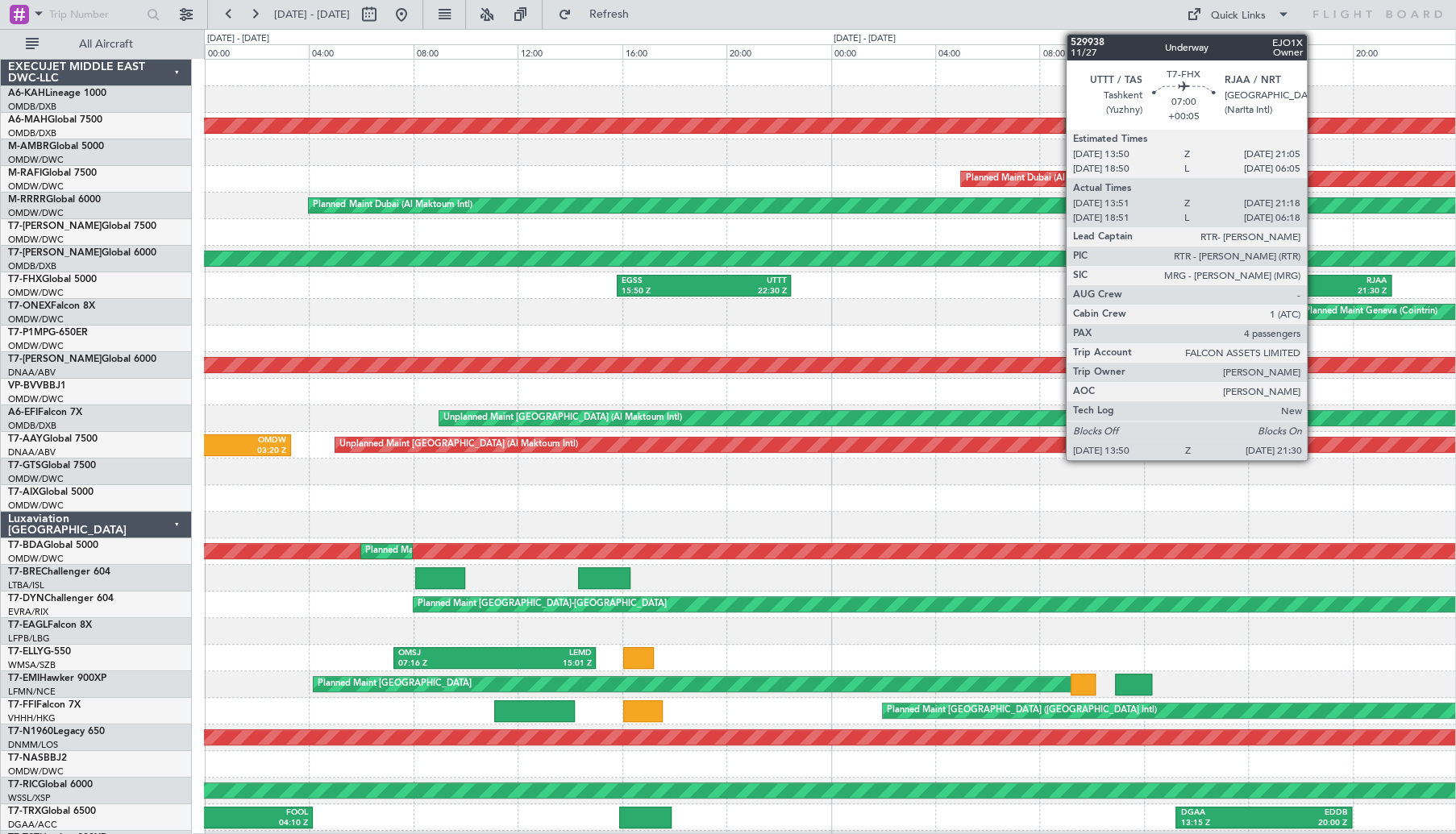
click at [1315, 284] on div "RJAA" at bounding box center [1338, 281] width 95 height 11
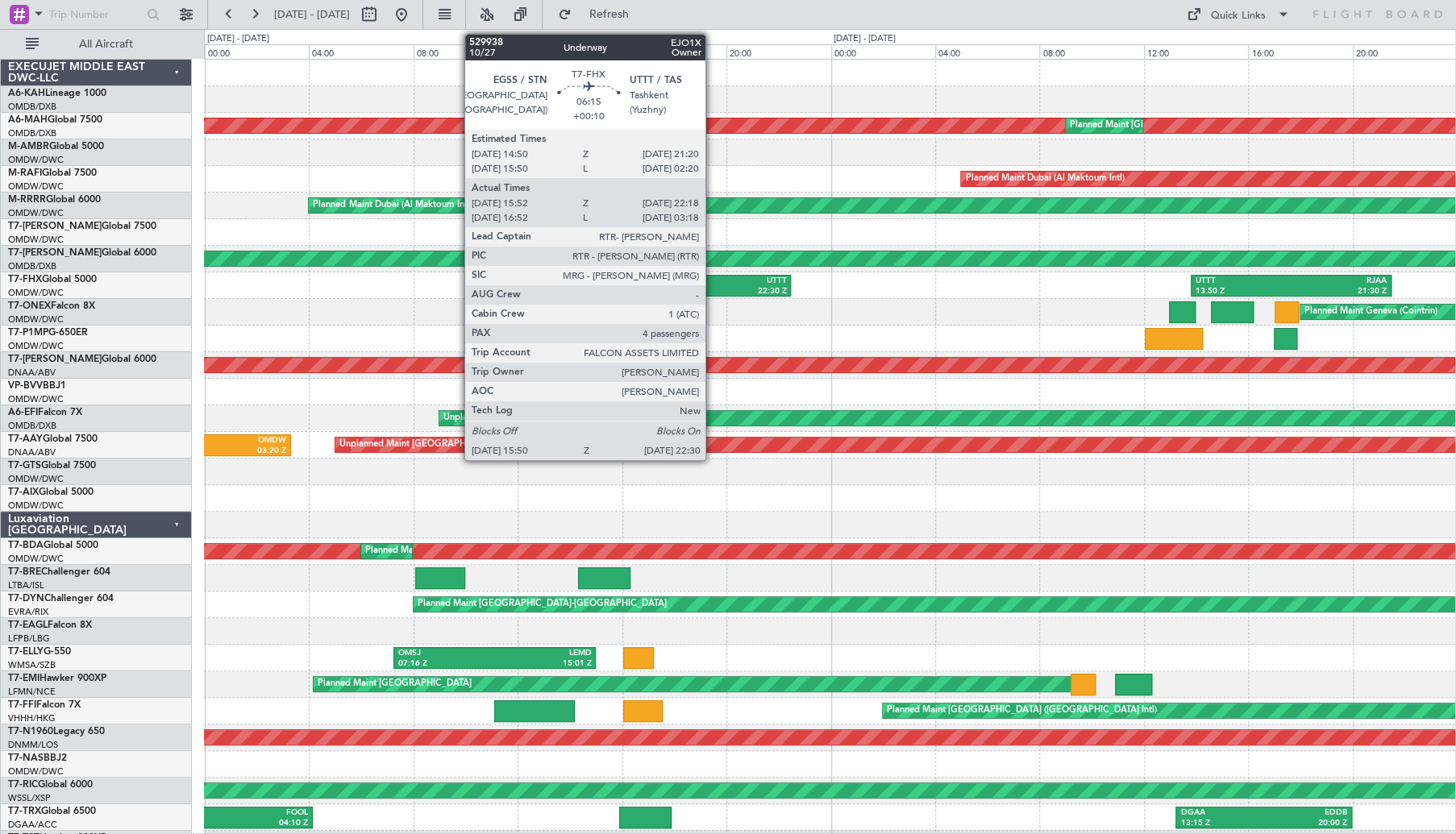
click at [704, 284] on div "UTTT" at bounding box center [745, 281] width 83 height 11
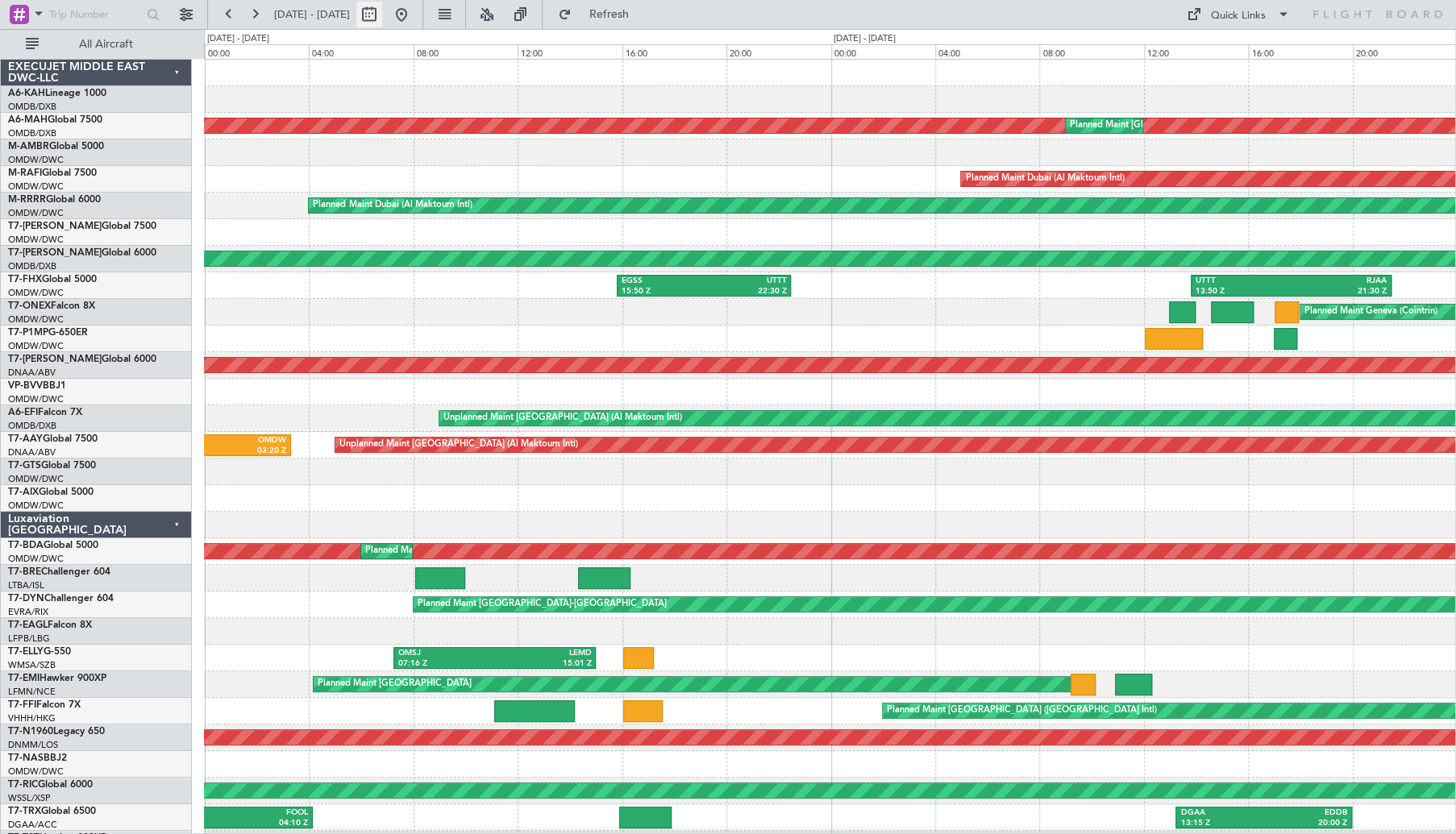
click at [382, 16] on button at bounding box center [369, 15] width 26 height 26
select select "7"
select select "2025"
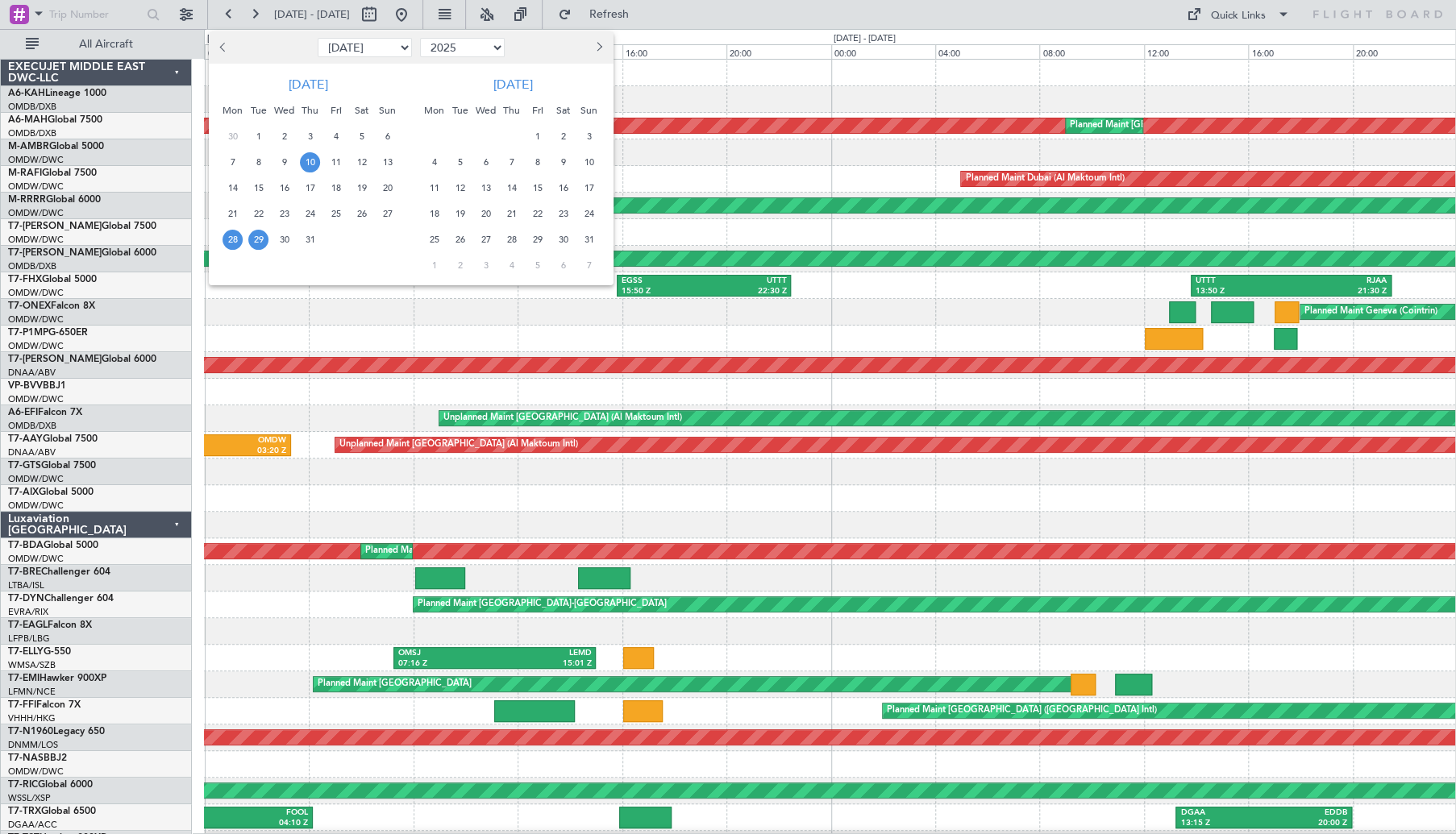
click at [313, 167] on span "10" at bounding box center [310, 162] width 20 height 20
click at [334, 163] on span "11" at bounding box center [336, 162] width 20 height 20
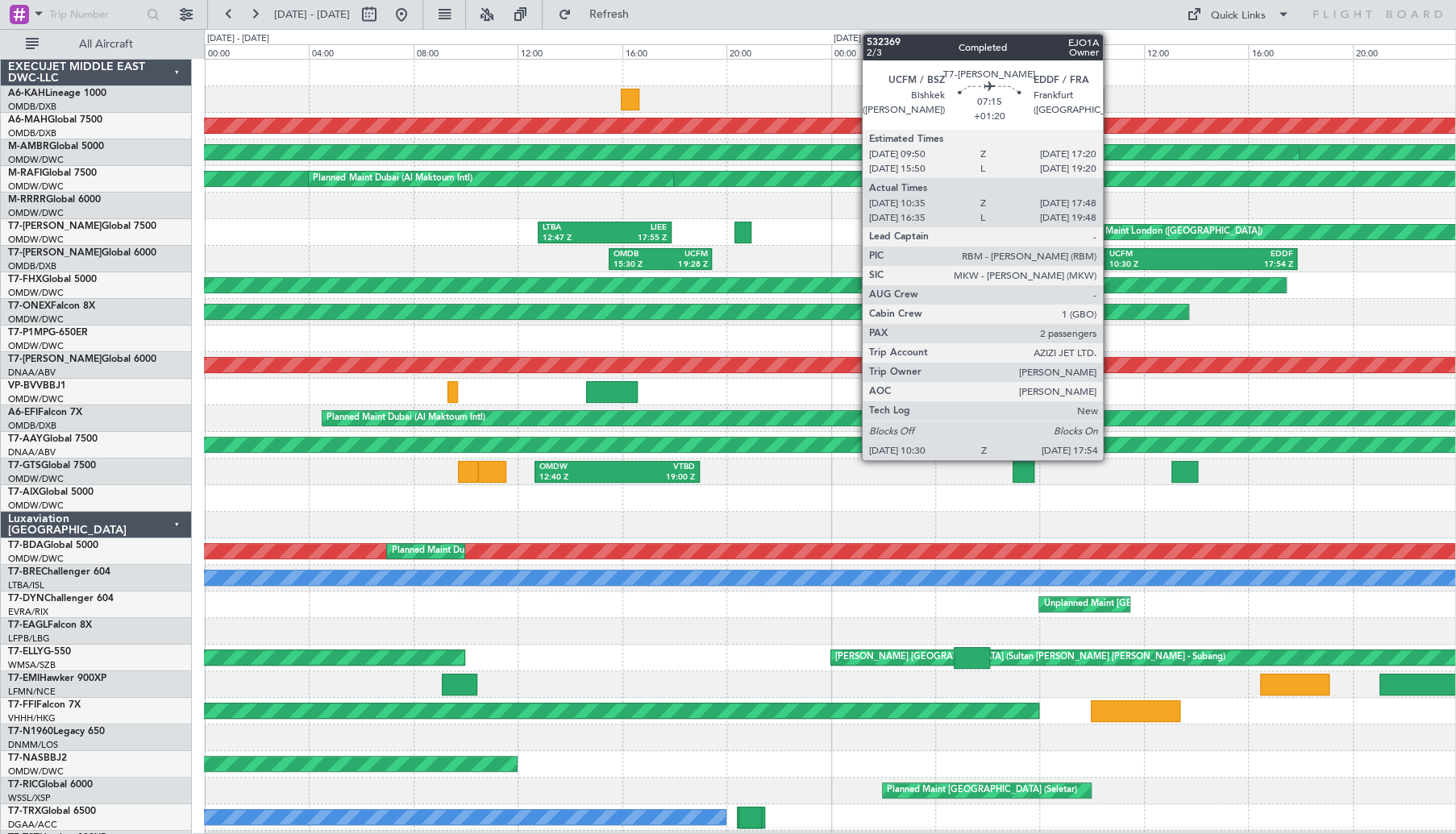
click at [1128, 260] on div "10:30 Z" at bounding box center [1155, 265] width 92 height 11
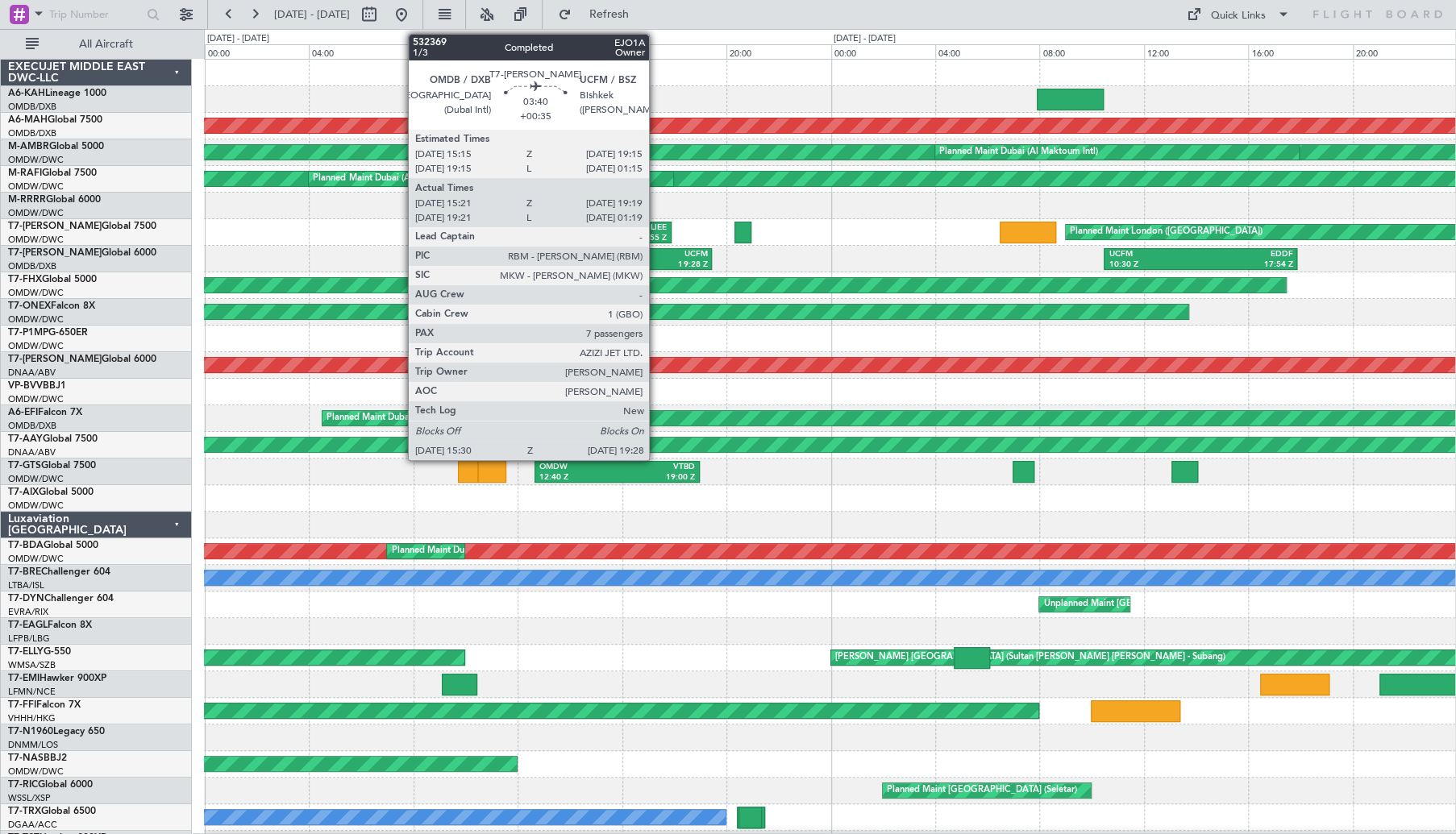
click at [656, 255] on div "OMDB" at bounding box center [636, 254] width 47 height 11
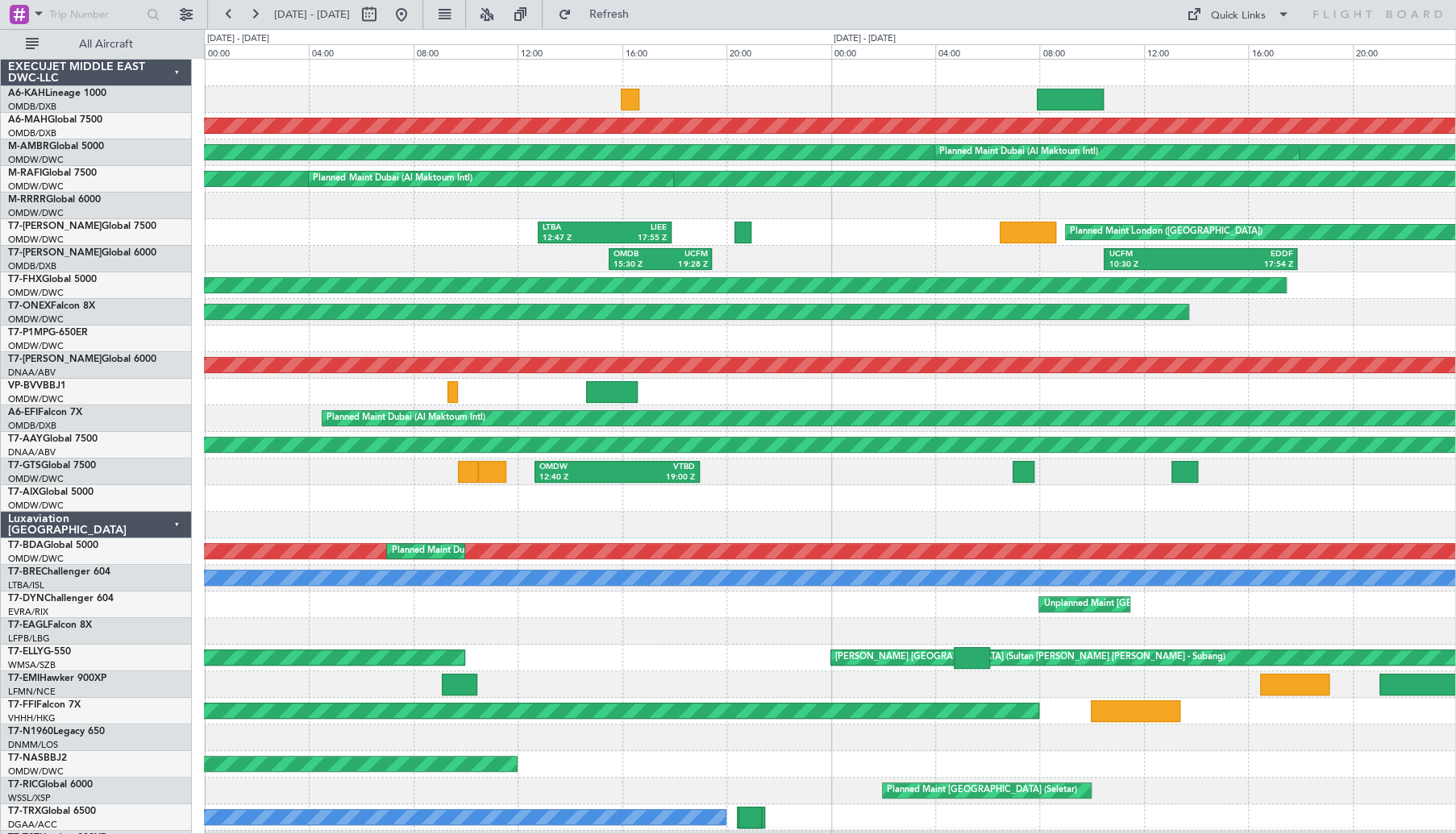
click at [414, 15] on div at bounding box center [385, 15] width 58 height 26
click at [414, 12] on button at bounding box center [401, 15] width 26 height 26
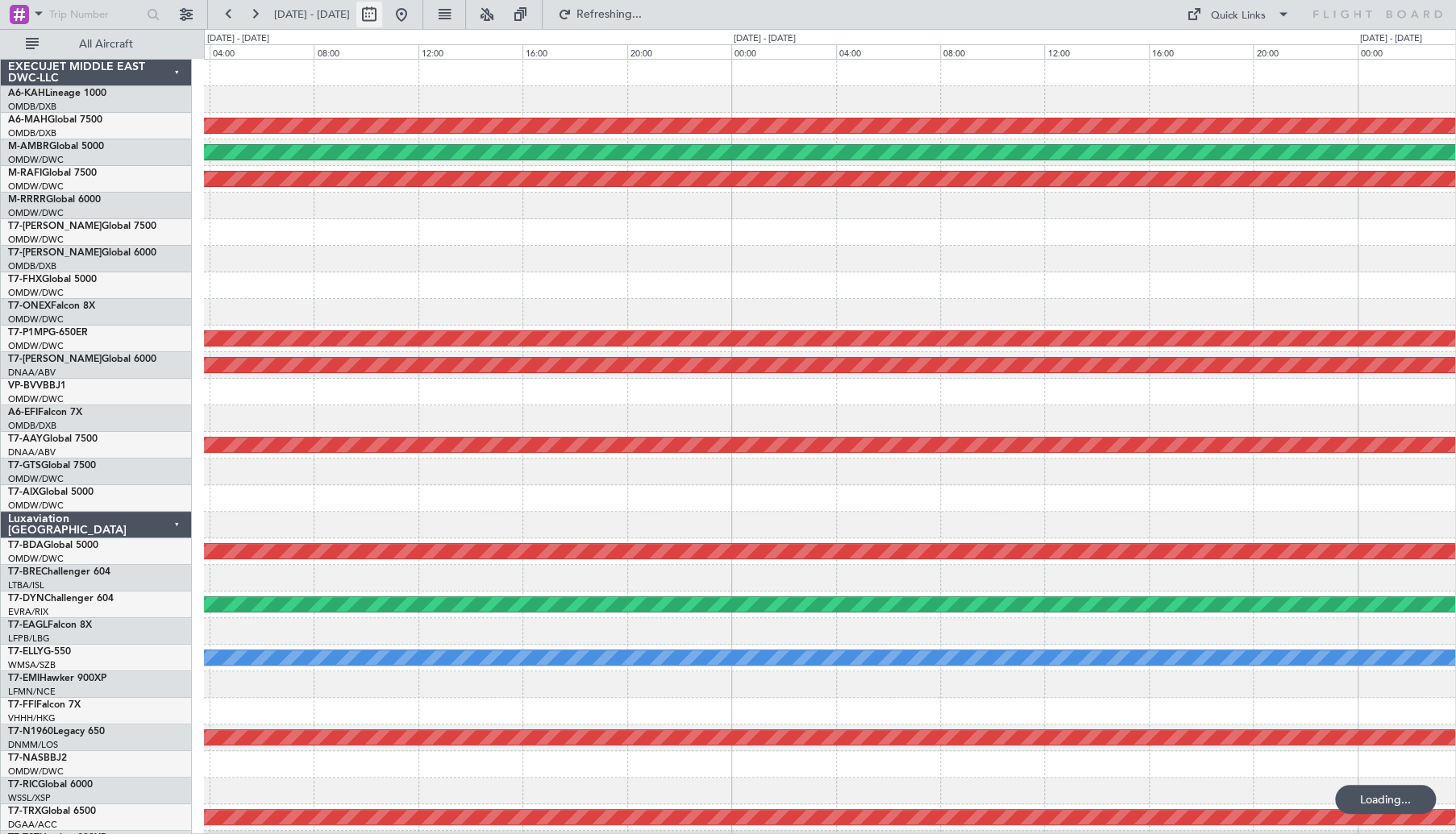
click at [382, 17] on button at bounding box center [369, 15] width 26 height 26
select select "8"
select select "2025"
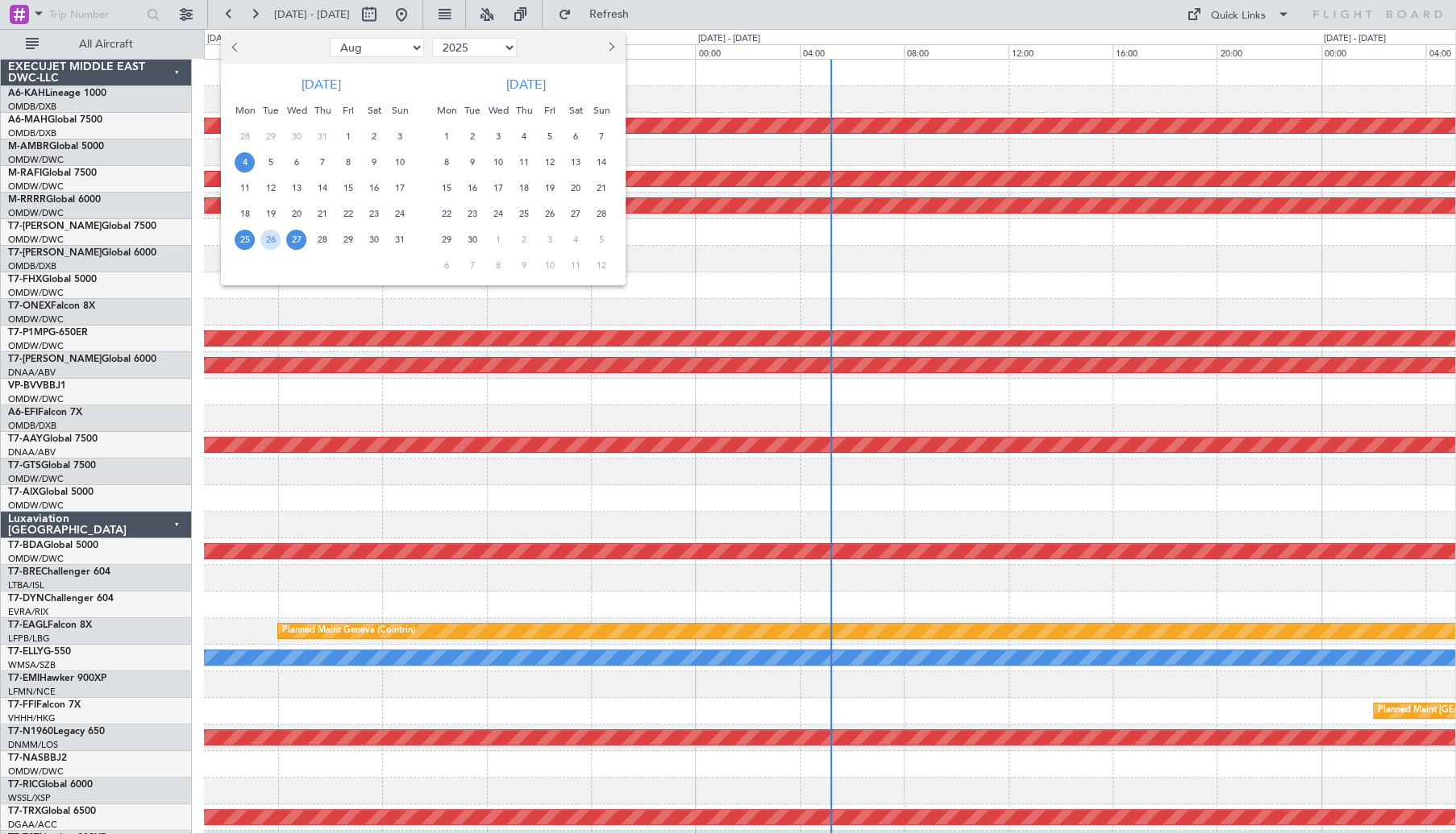
click at [252, 165] on span "4" at bounding box center [245, 162] width 20 height 20
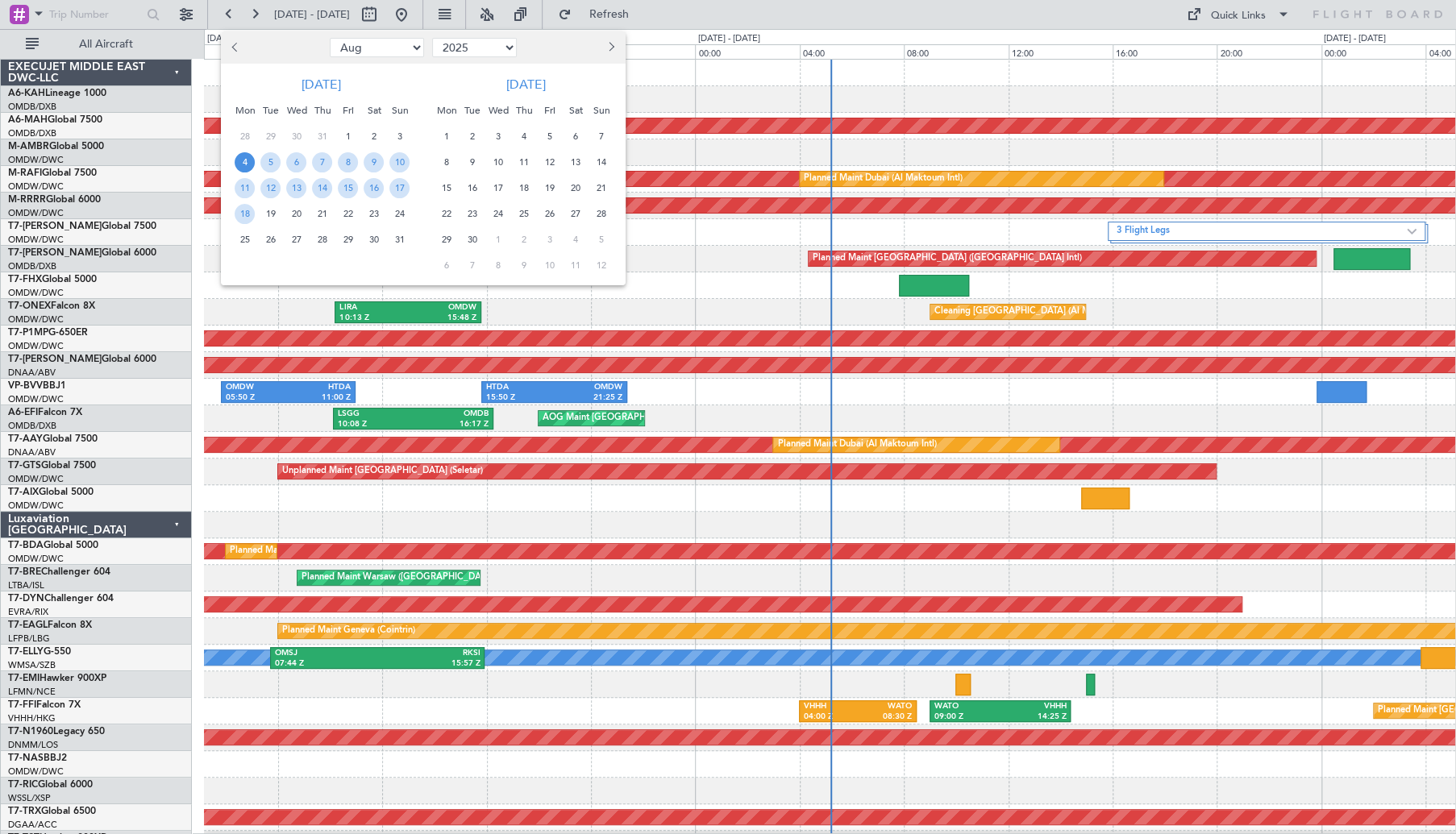
click at [252, 165] on span "4" at bounding box center [245, 162] width 20 height 20
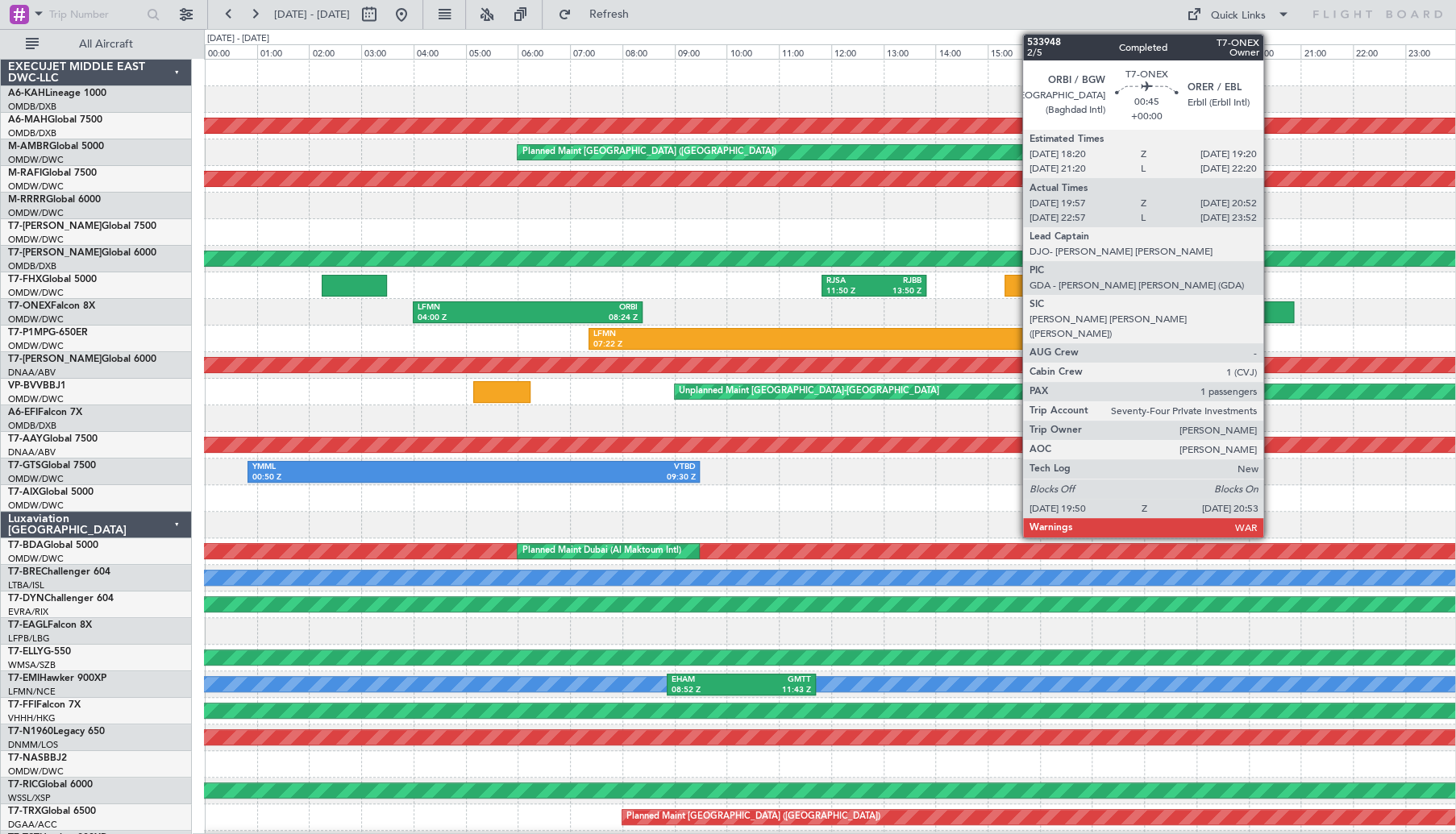
click at [1271, 308] on div at bounding box center [1267, 312] width 55 height 22
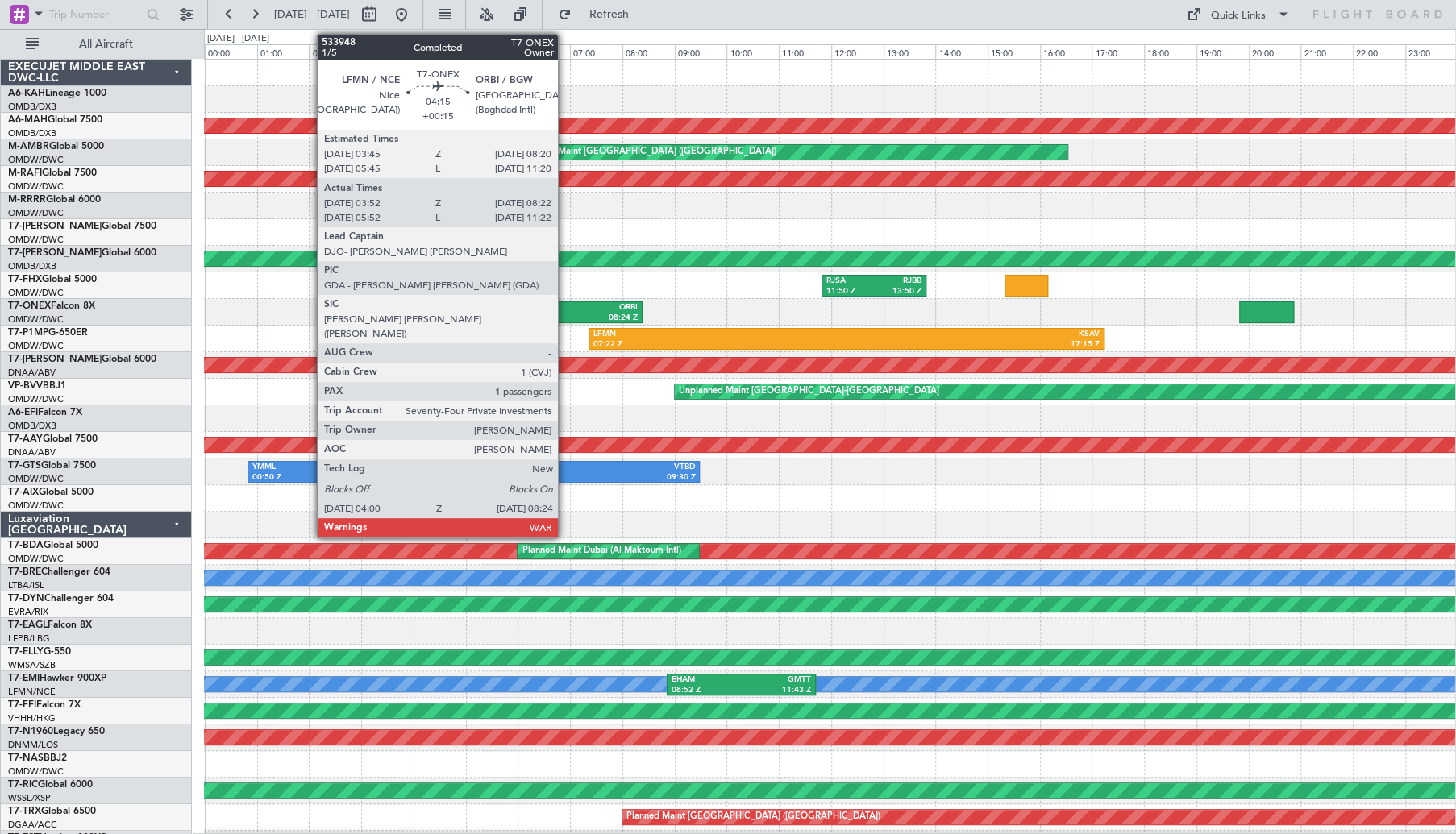
click at [550, 315] on div "08:24 Z" at bounding box center [583, 318] width 110 height 11
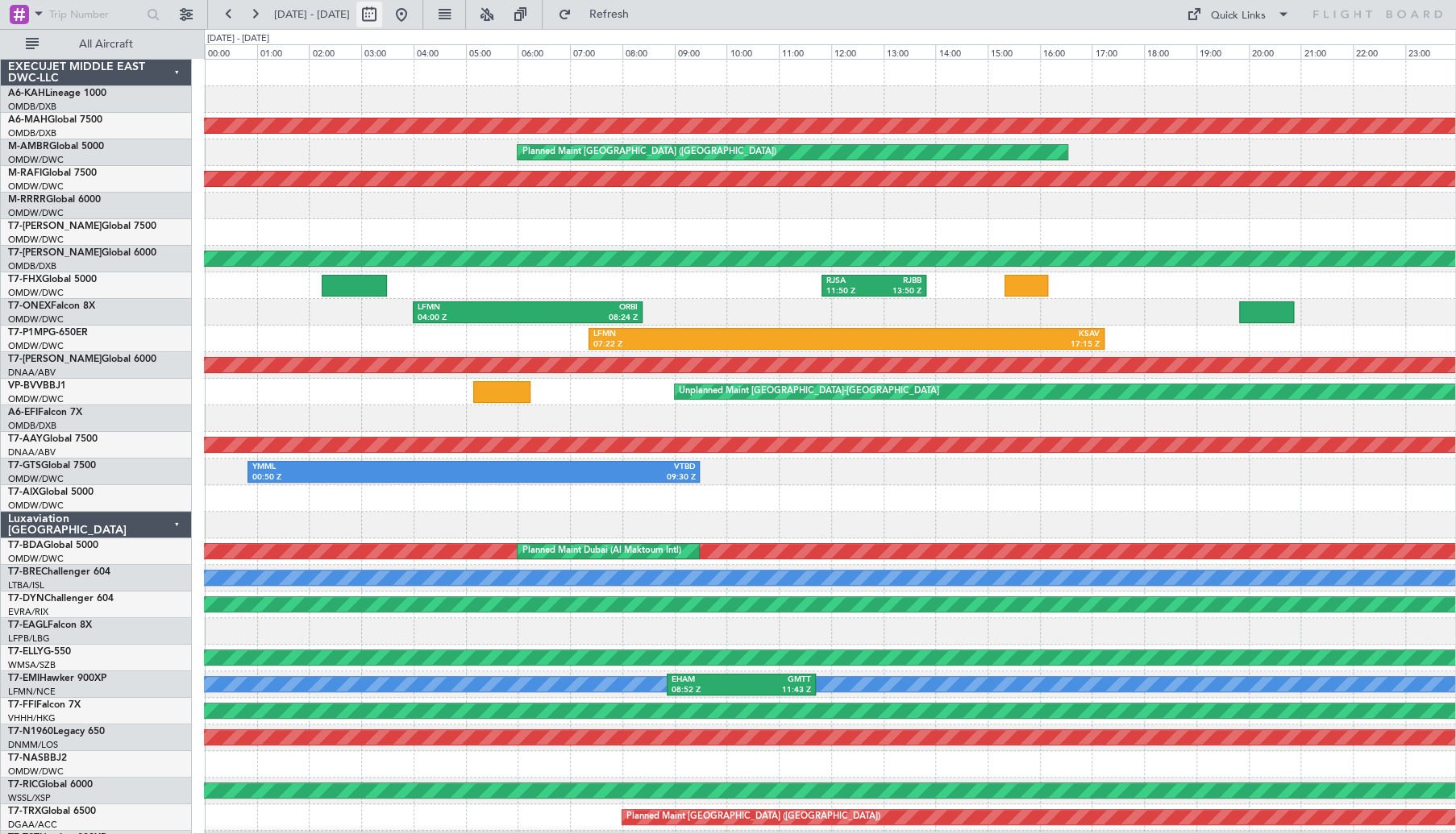
click at [382, 17] on button at bounding box center [369, 15] width 26 height 26
select select "8"
select select "2025"
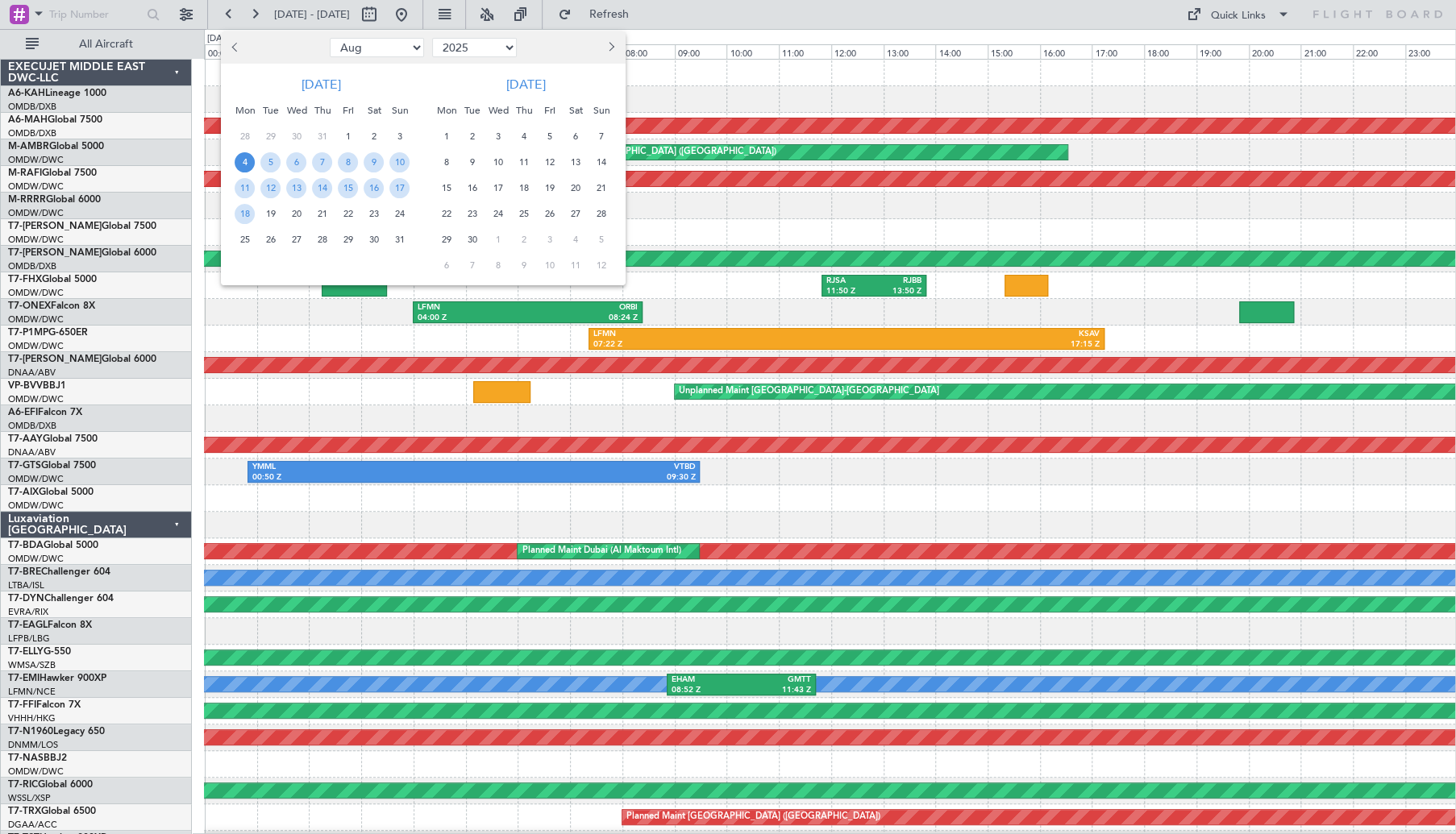
click at [246, 162] on span "4" at bounding box center [245, 162] width 20 height 20
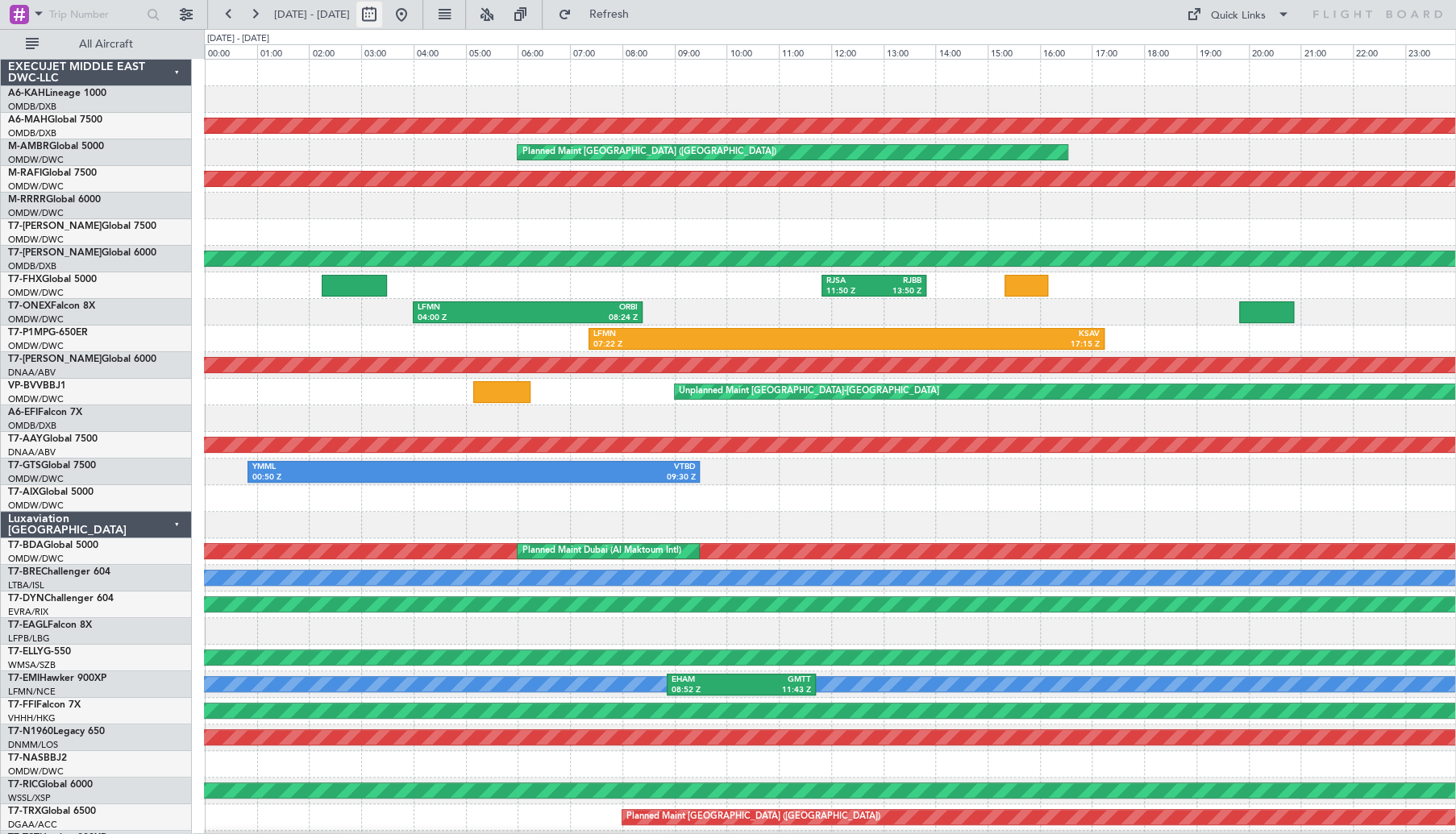
click at [382, 16] on button at bounding box center [369, 15] width 26 height 26
select select "8"
select select "2025"
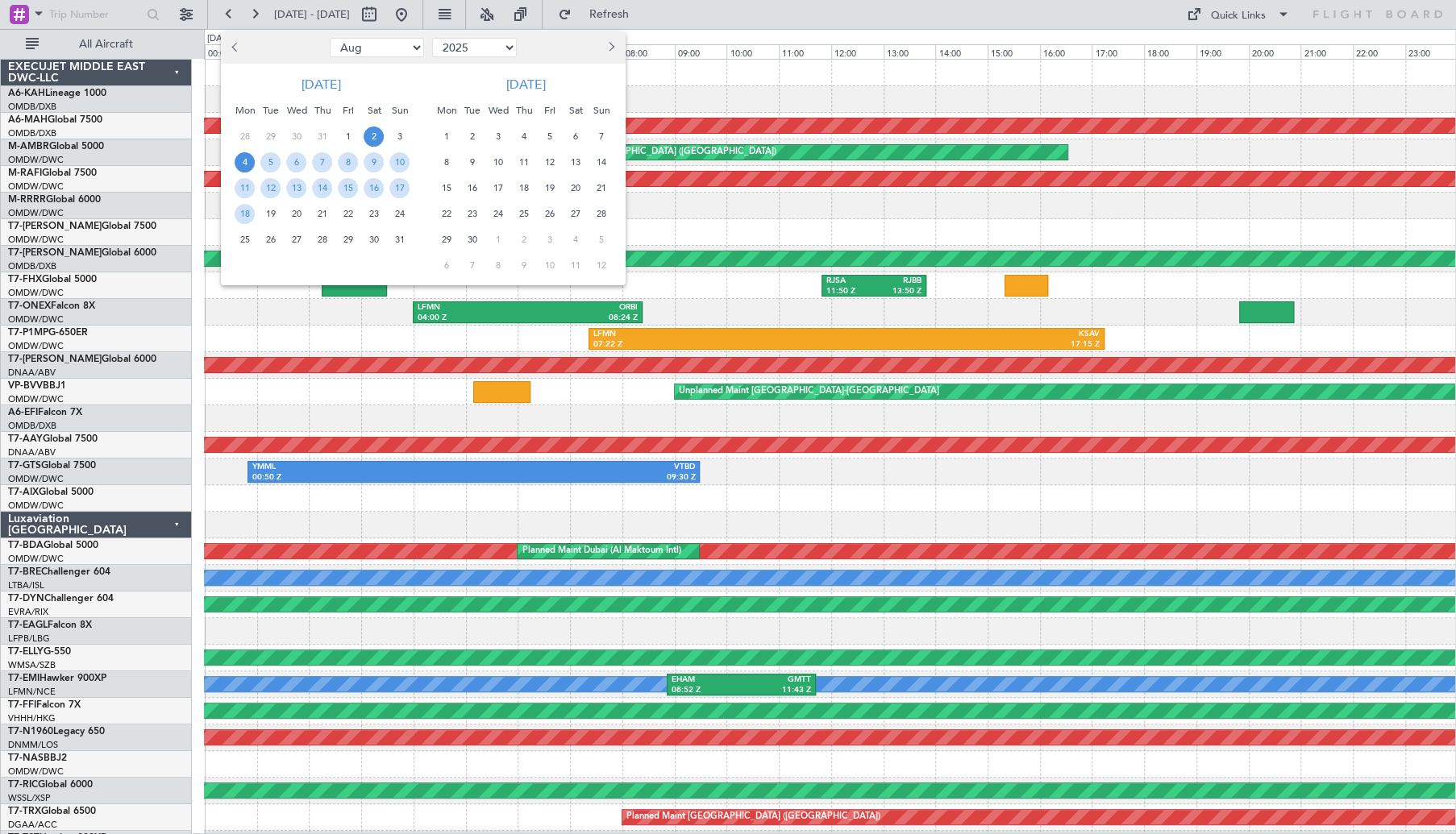
click at [374, 138] on span "2" at bounding box center [374, 137] width 20 height 20
click at [250, 162] on span "4" at bounding box center [245, 162] width 20 height 20
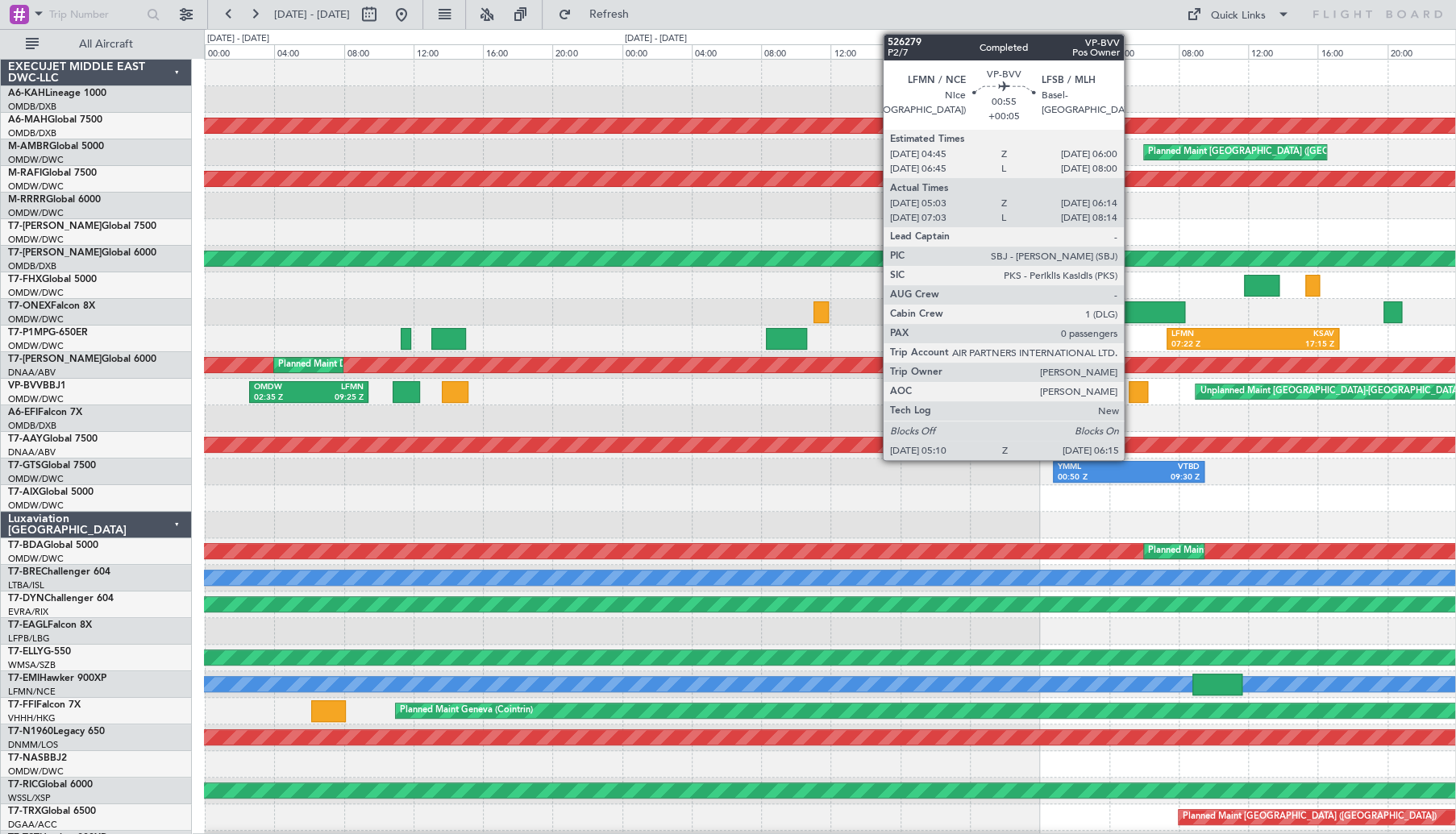
click at [1131, 385] on div at bounding box center [1138, 392] width 19 height 22
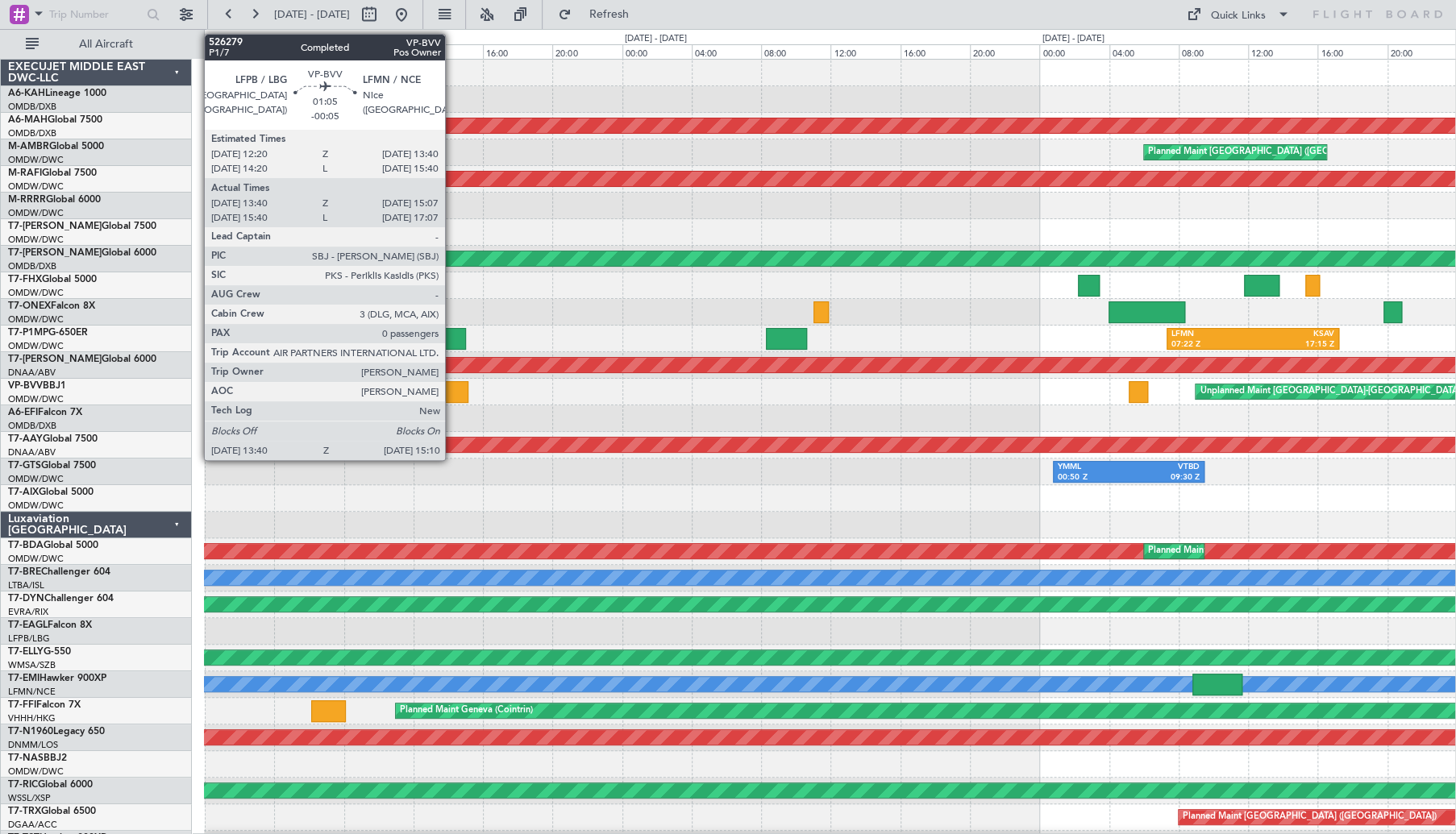
click at [453, 390] on div at bounding box center [454, 392] width 27 height 22
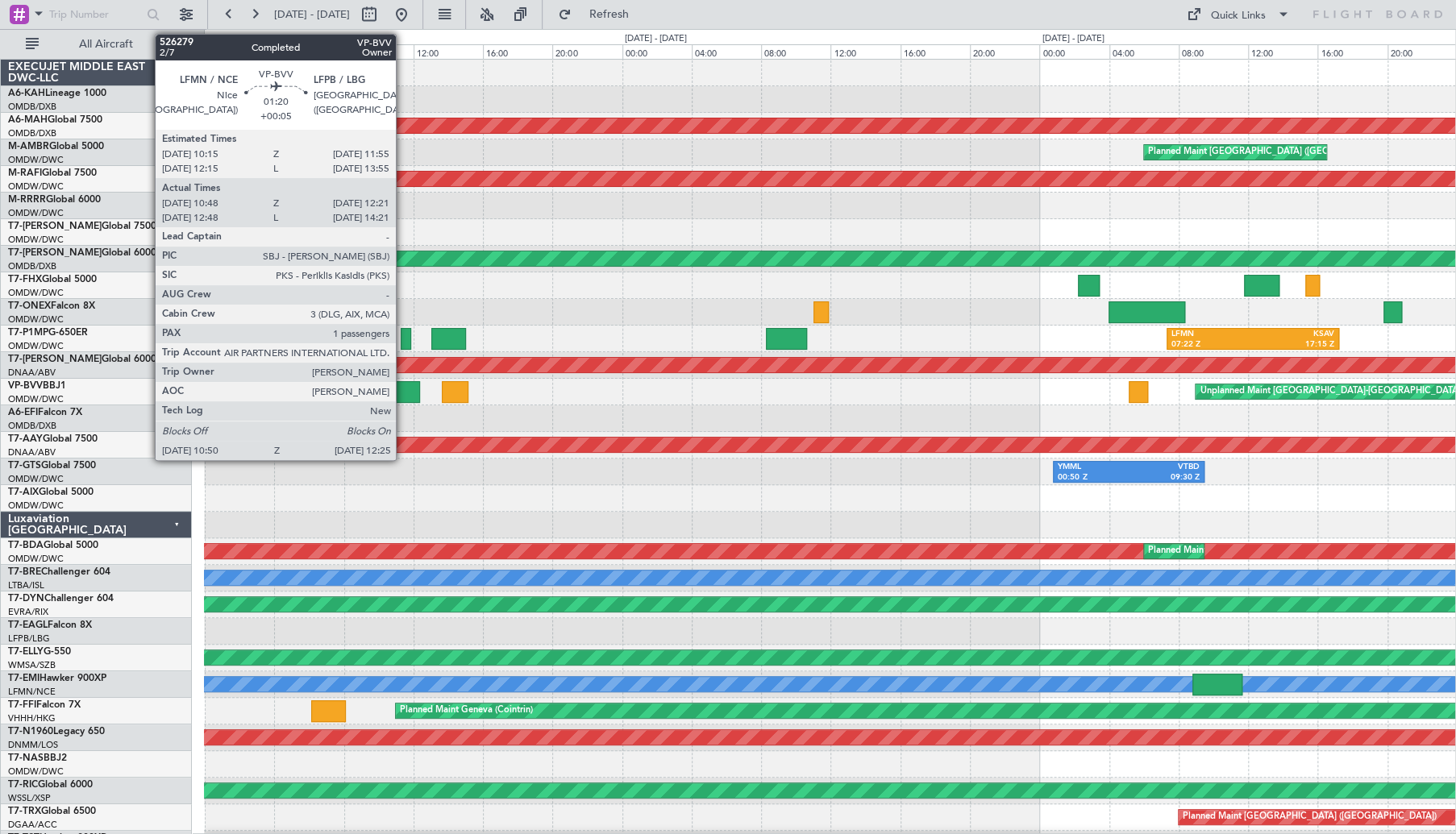
click at [403, 397] on div at bounding box center [407, 392] width 28 height 22
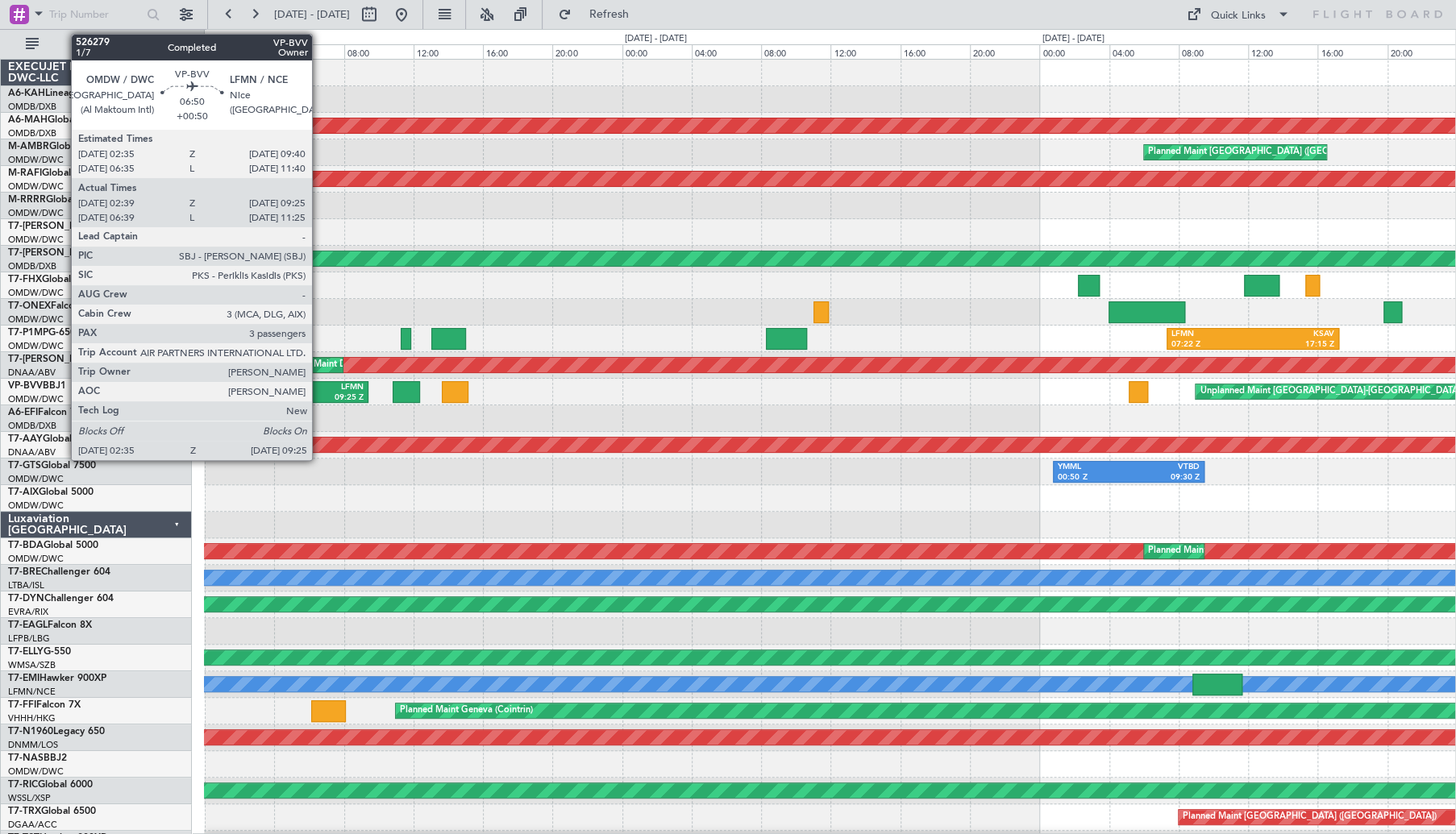
click at [319, 397] on div "09:25 Z" at bounding box center [336, 398] width 55 height 11
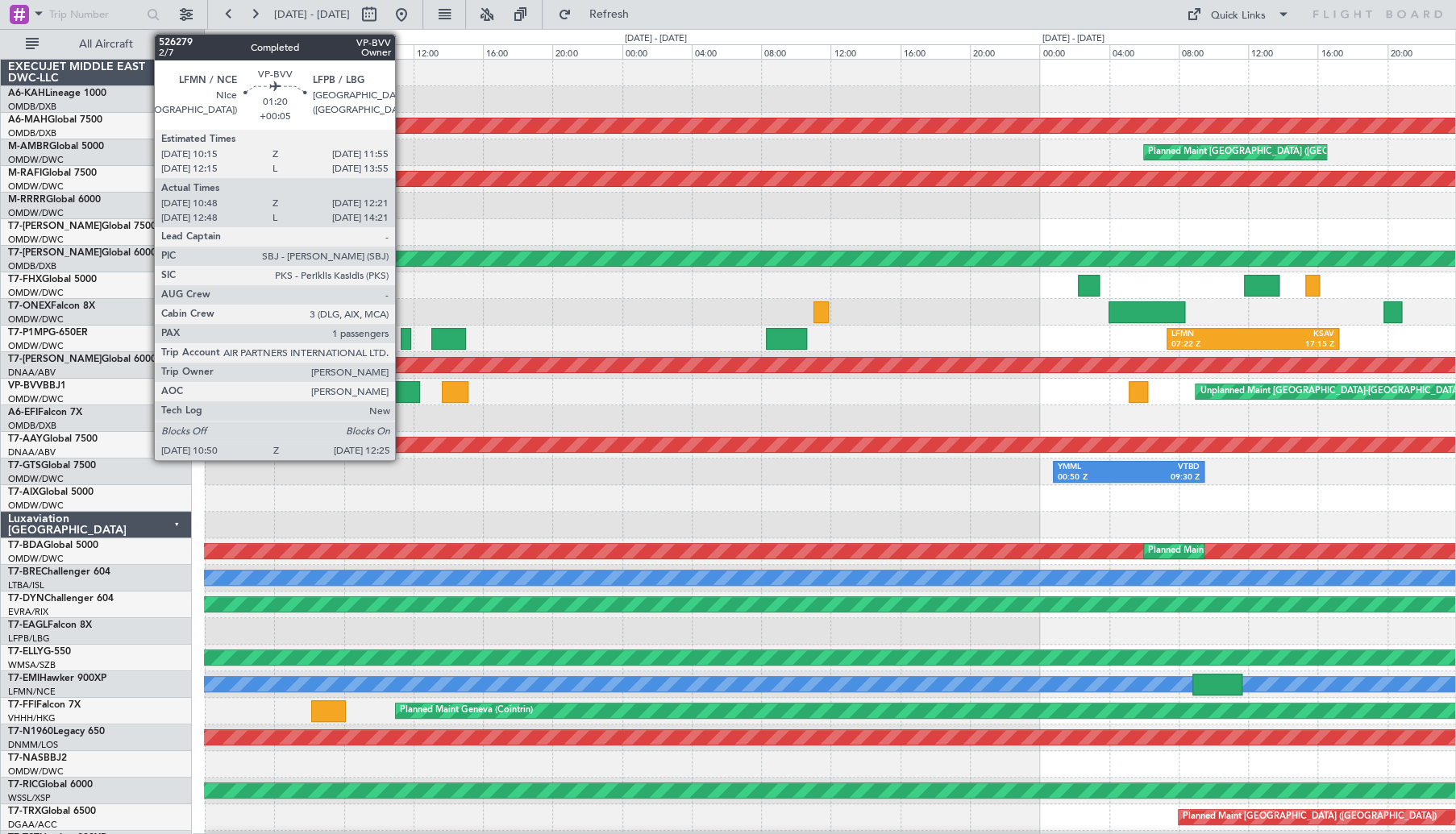
click at [402, 390] on div at bounding box center [407, 392] width 28 height 22
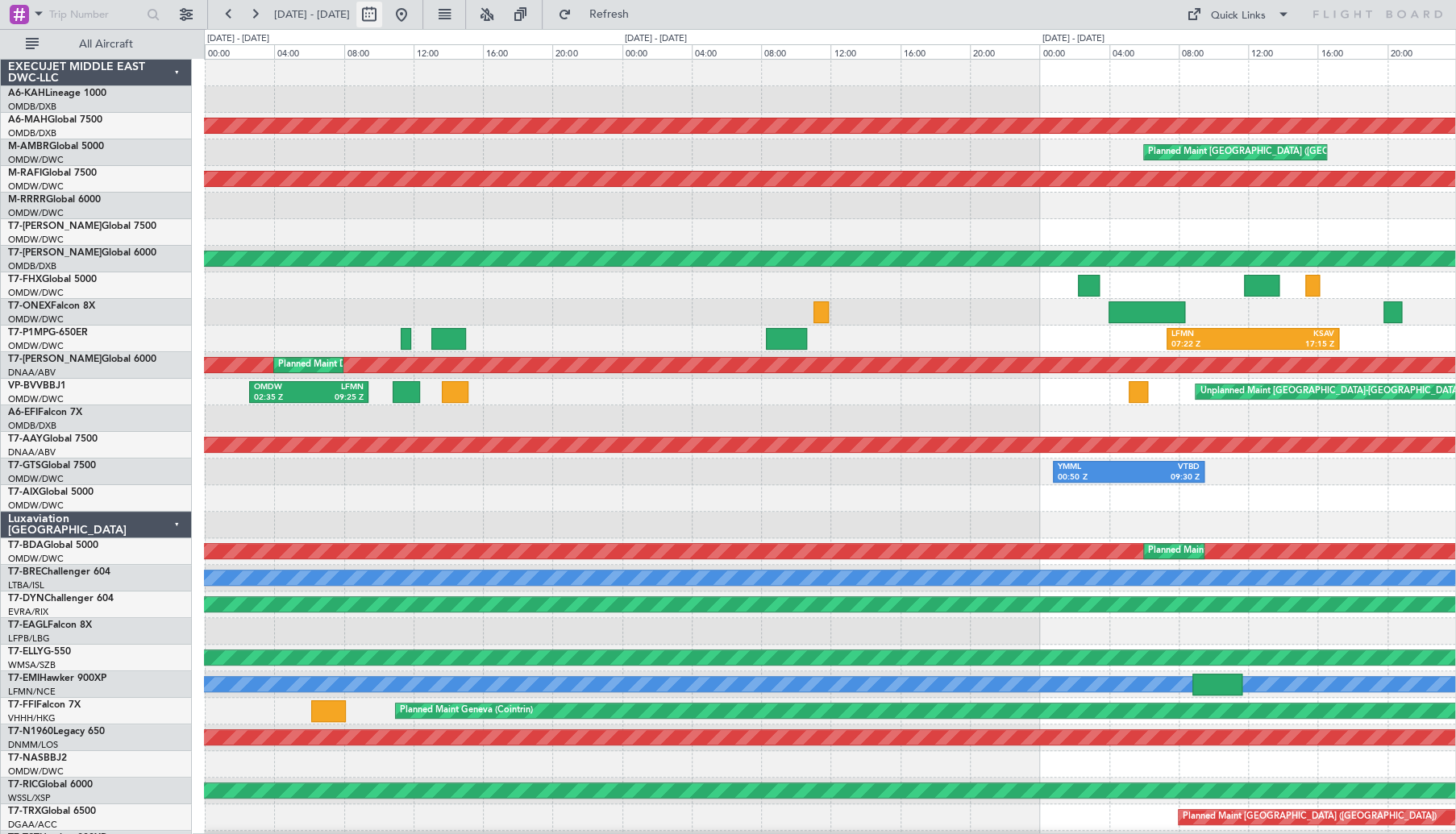
click at [382, 14] on button at bounding box center [369, 15] width 26 height 26
select select "8"
select select "2025"
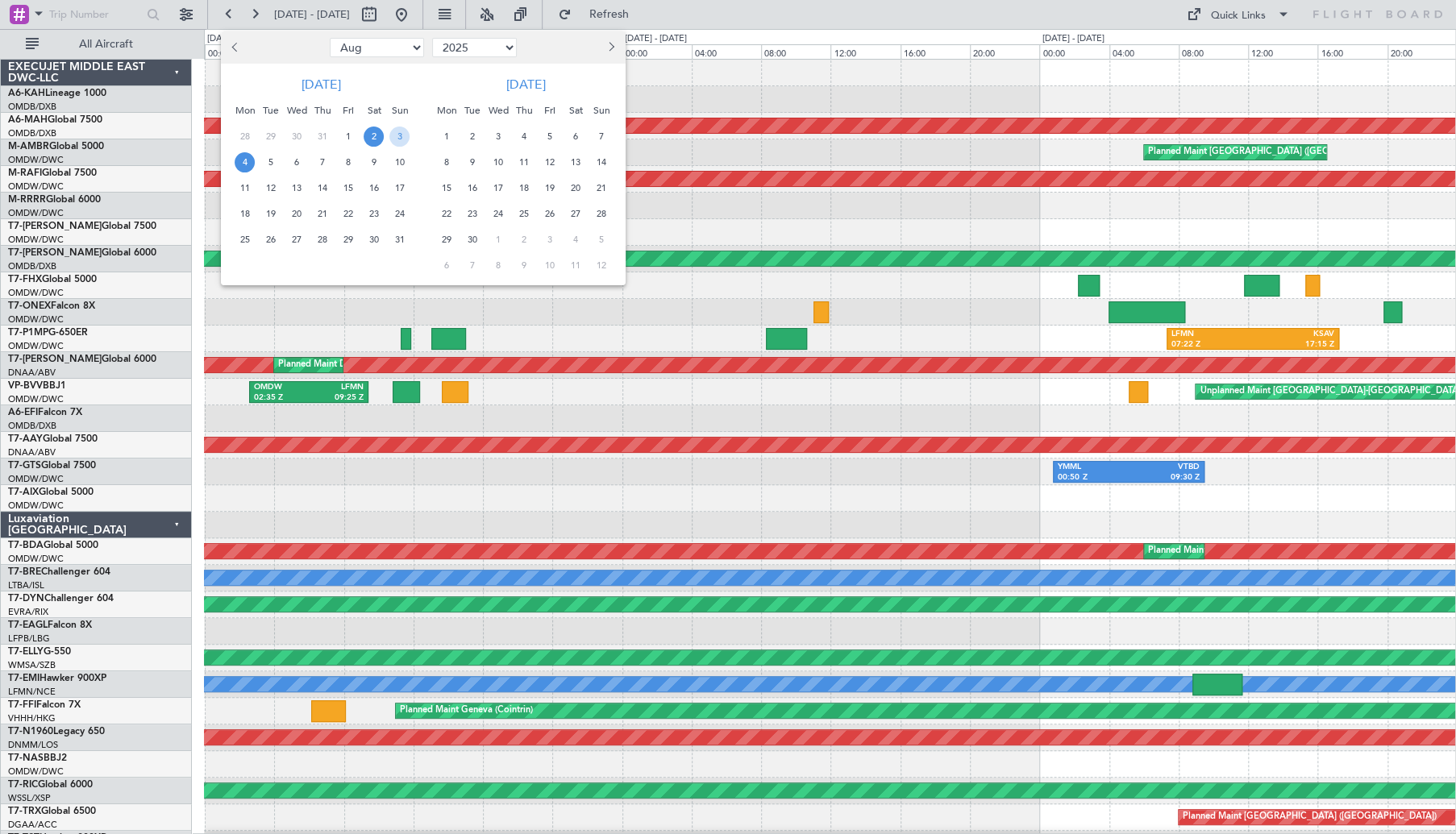
click at [274, 161] on span "5" at bounding box center [271, 162] width 20 height 20
click at [294, 161] on span "6" at bounding box center [297, 162] width 20 height 20
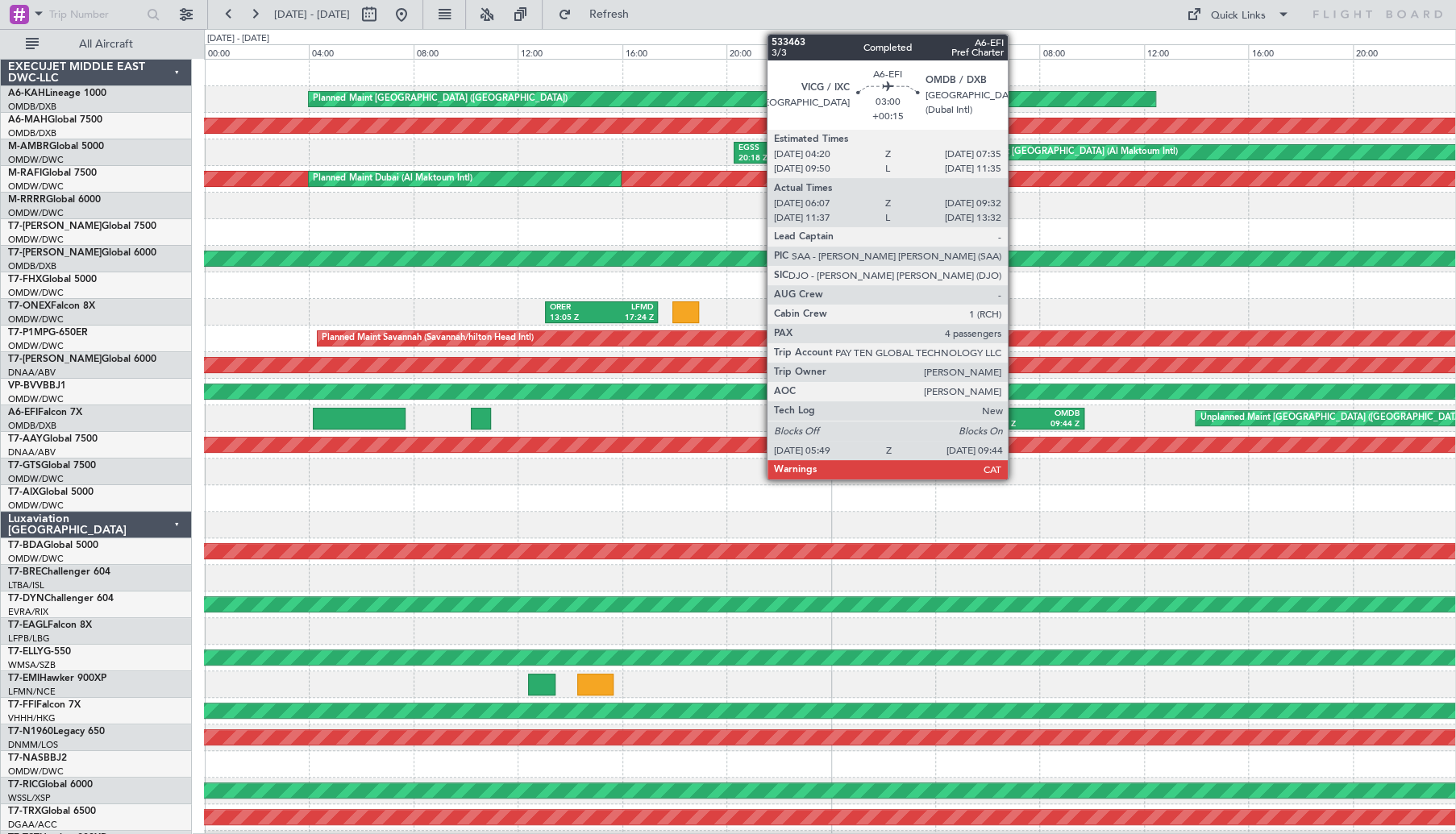
click at [1015, 420] on div "05:49 Z" at bounding box center [1010, 425] width 47 height 11
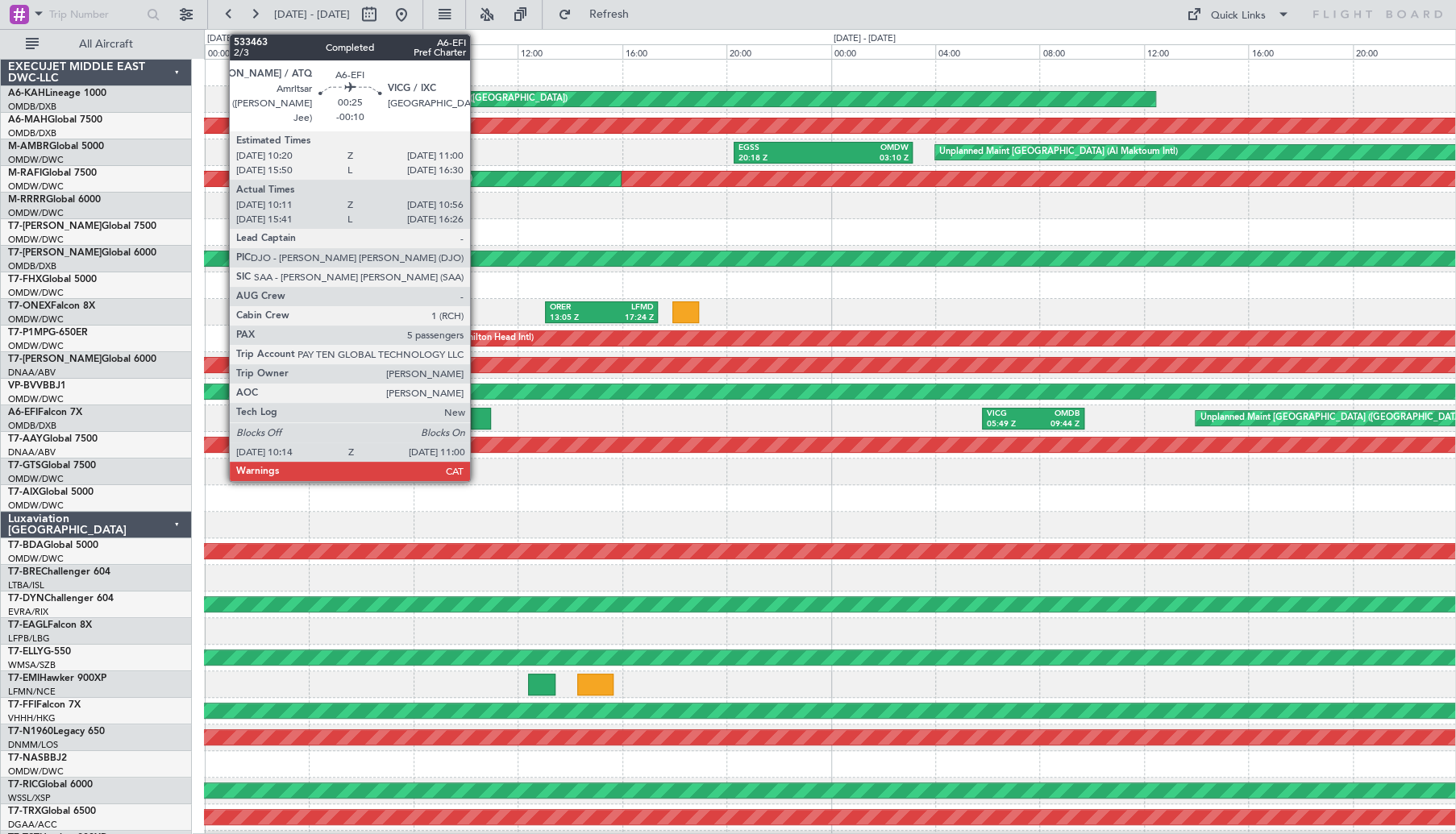
click at [477, 422] on div at bounding box center [481, 418] width 20 height 22
